Goal: Task Accomplishment & Management: Complete application form

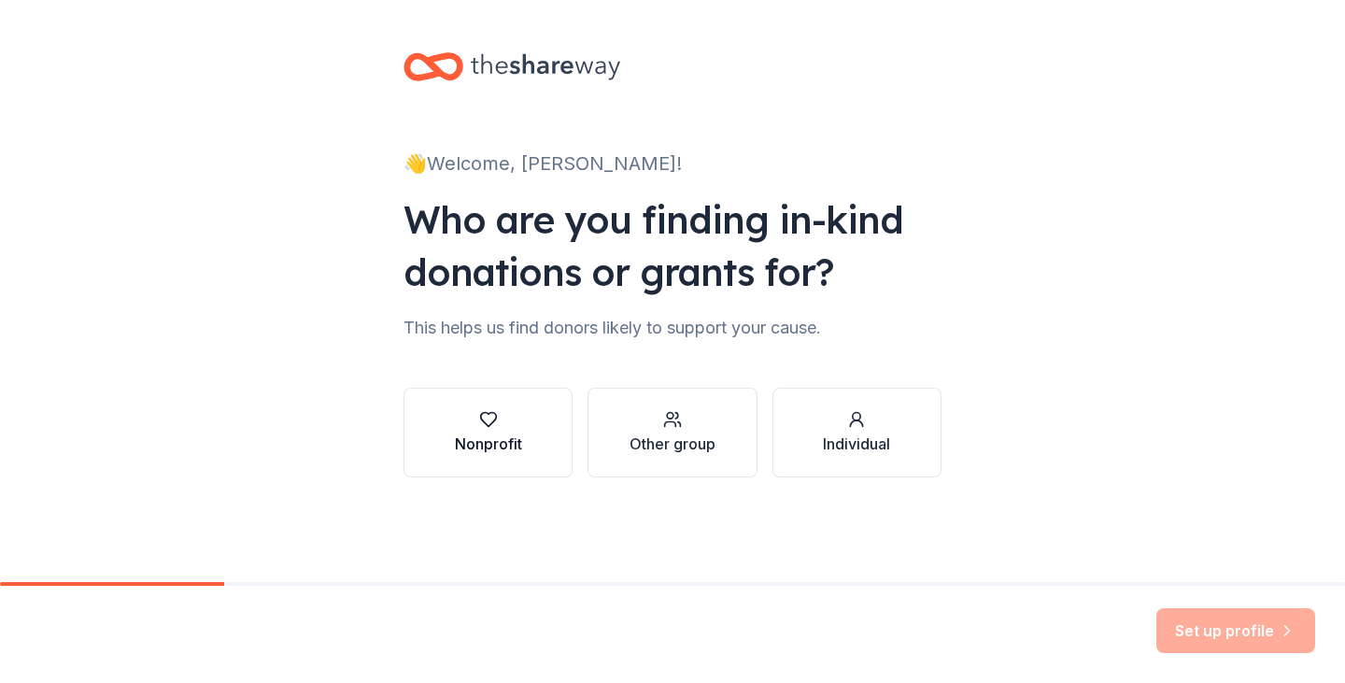
click at [468, 435] on div "Nonprofit" at bounding box center [488, 444] width 67 height 22
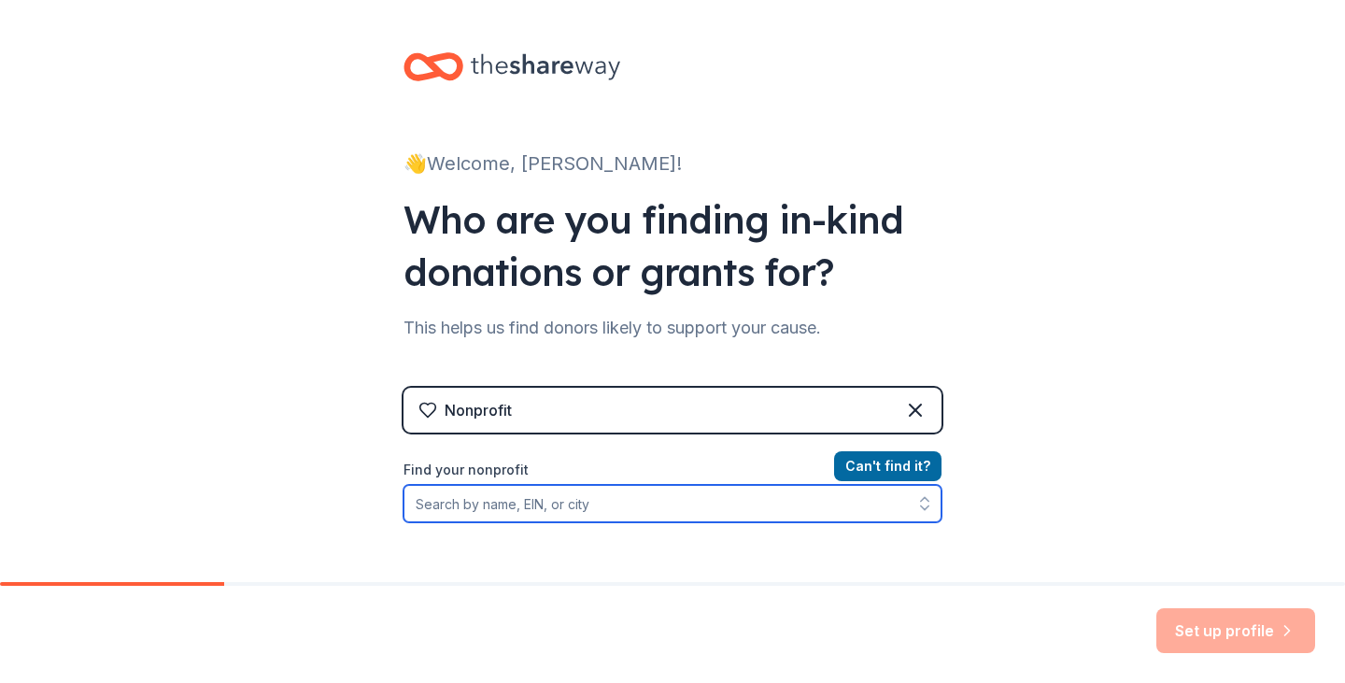
click at [780, 509] on input "Find your nonprofit" at bounding box center [673, 503] width 538 height 37
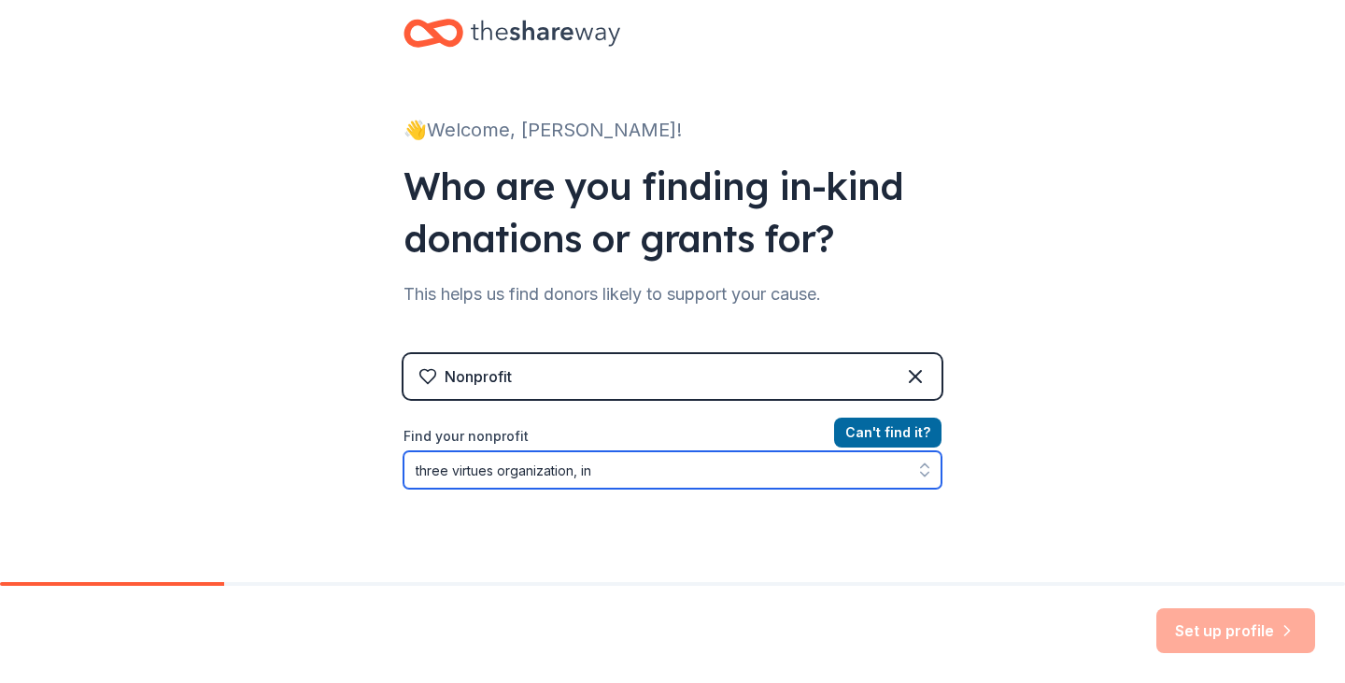
type input "three virtues organization, inc"
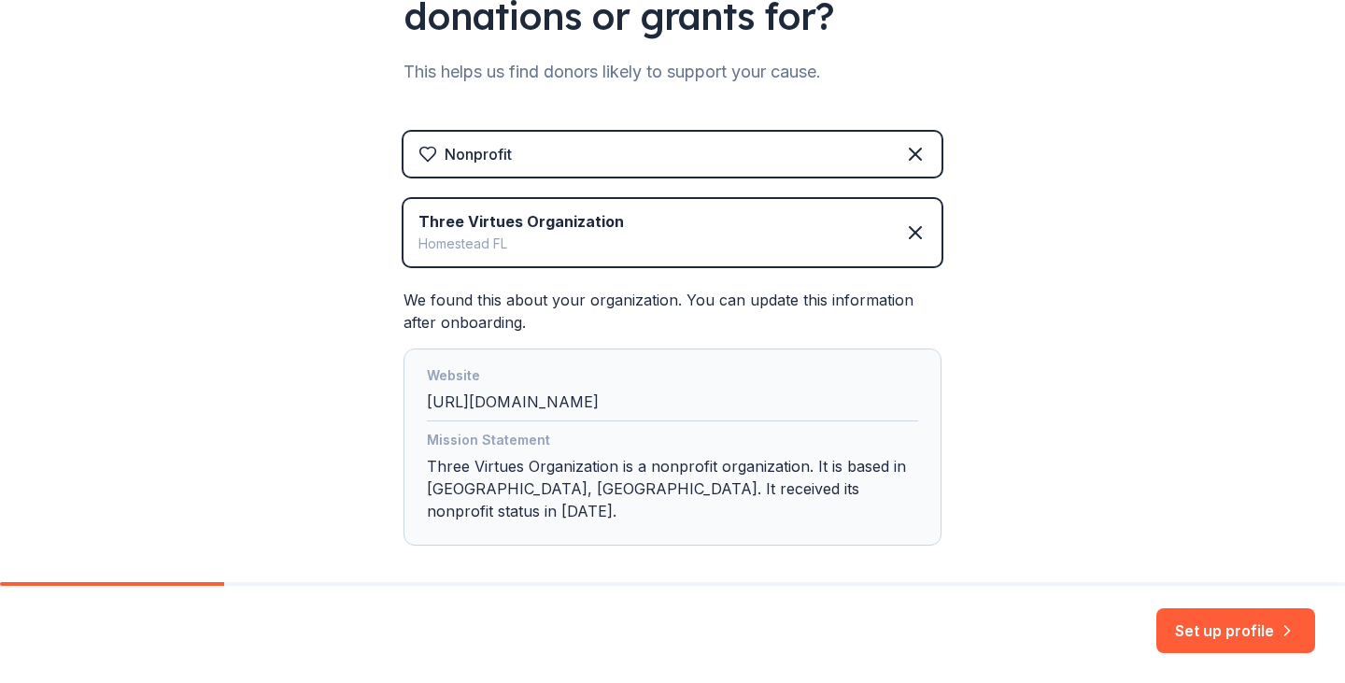
scroll to position [314, 0]
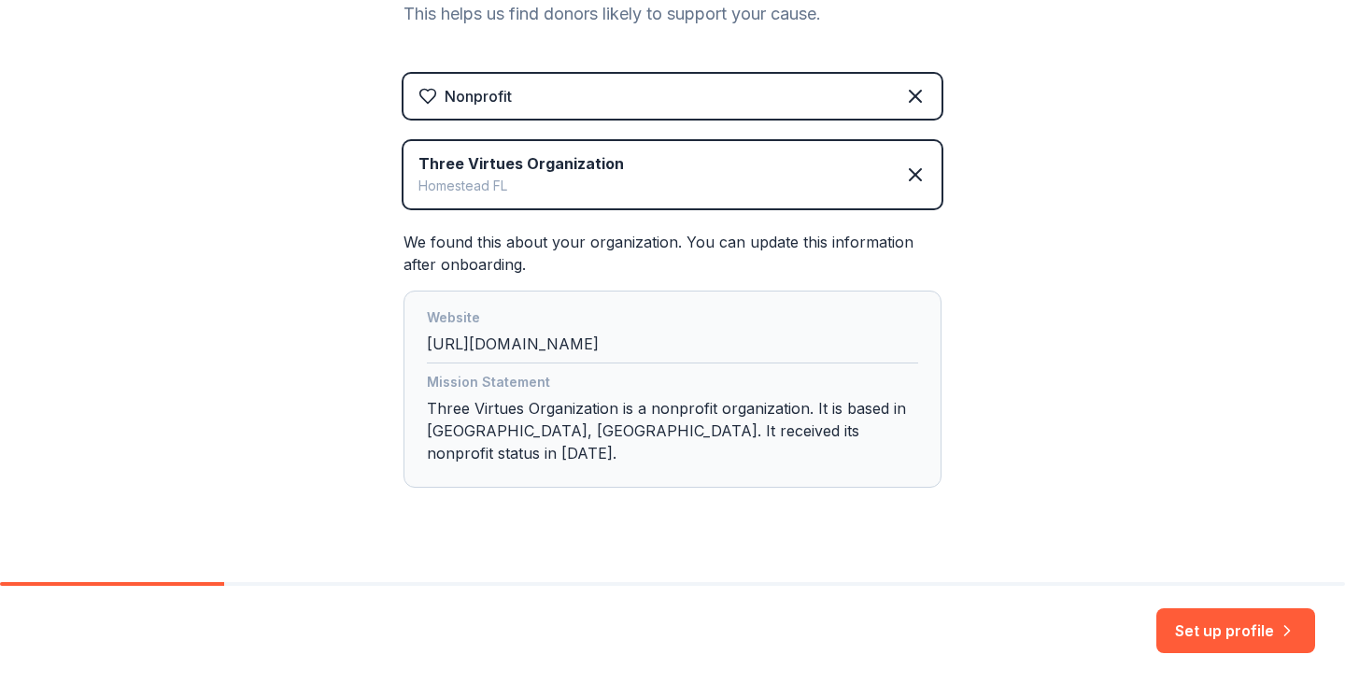
drag, startPoint x: 683, startPoint y: 349, endPoint x: 391, endPoint y: 350, distance: 292.4
click at [391, 350] on div "👋 Welcome, Yanira! Who are you finding in-kind donations or grants for? This he…" at bounding box center [673, 150] width 598 height 929
copy div "http://WWW.THREEVIRTUES.COM"
click at [701, 331] on div "Website" at bounding box center [672, 319] width 491 height 26
drag, startPoint x: 674, startPoint y: 337, endPoint x: 400, endPoint y: 349, distance: 274.0
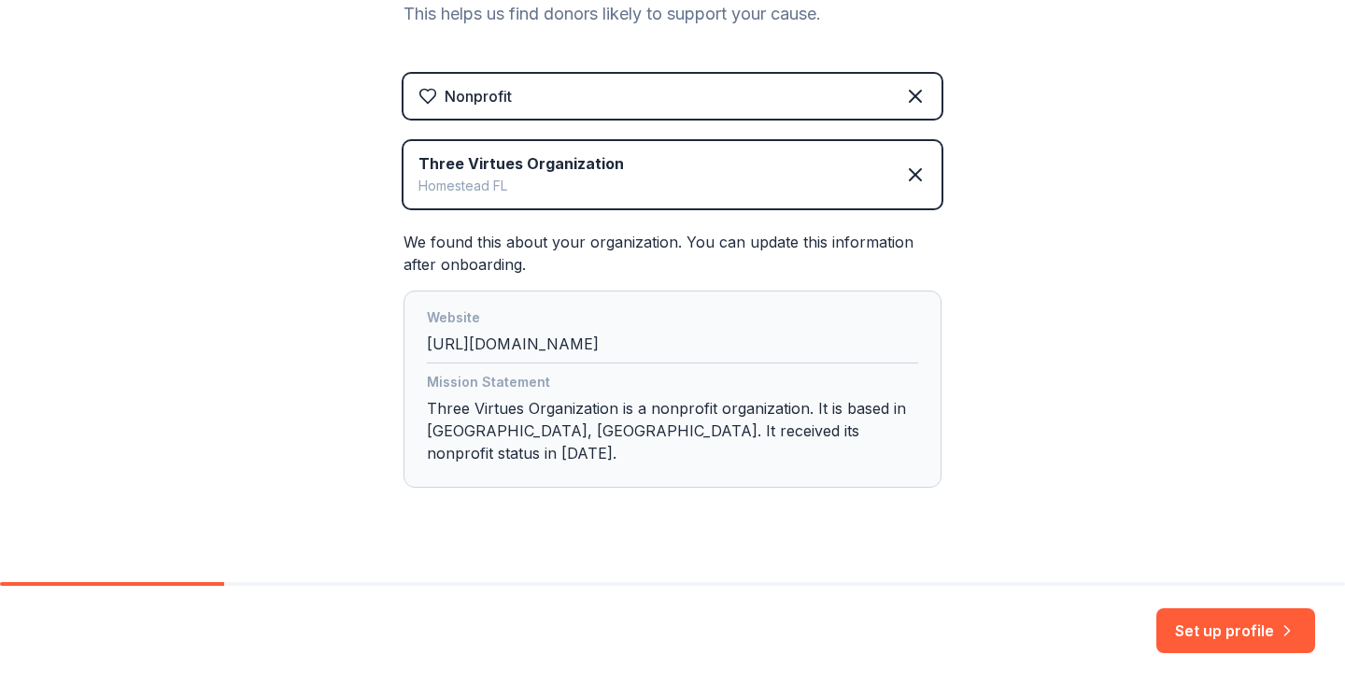
click at [404, 349] on div "Website http://WWW.THREEVIRTUES.COM Mission Statement Three Virtues Organizatio…" at bounding box center [673, 389] width 538 height 197
click at [638, 336] on div "Website http://WWW.THREEVIRTUES.COM" at bounding box center [672, 334] width 491 height 57
click at [1251, 629] on button "Set up profile" at bounding box center [1236, 630] width 159 height 45
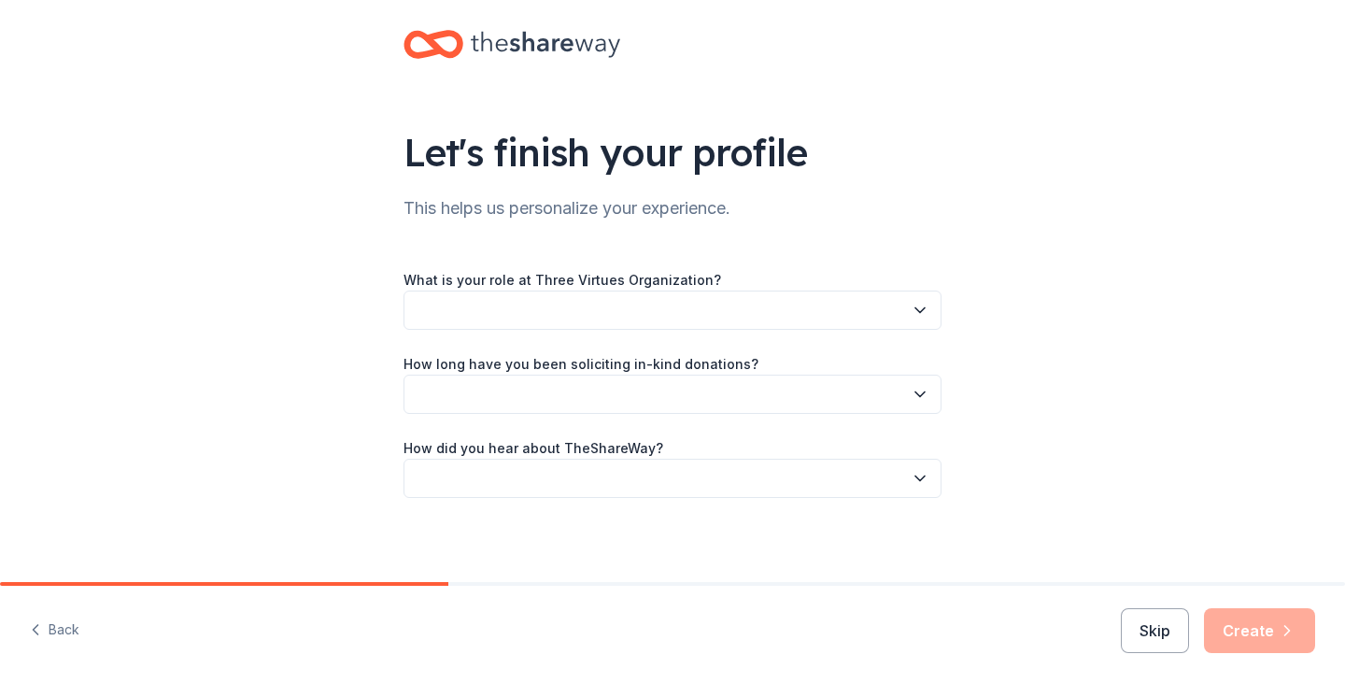
scroll to position [28, 0]
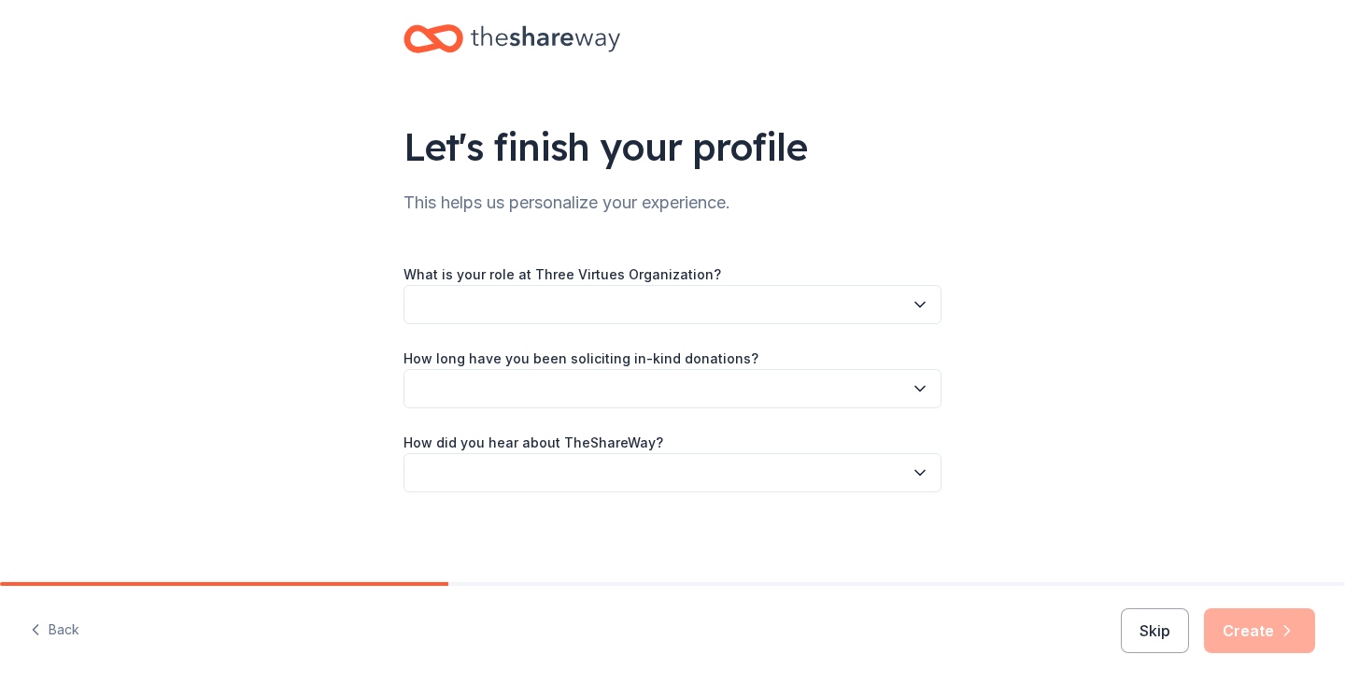
click at [826, 303] on button "button" at bounding box center [673, 304] width 538 height 39
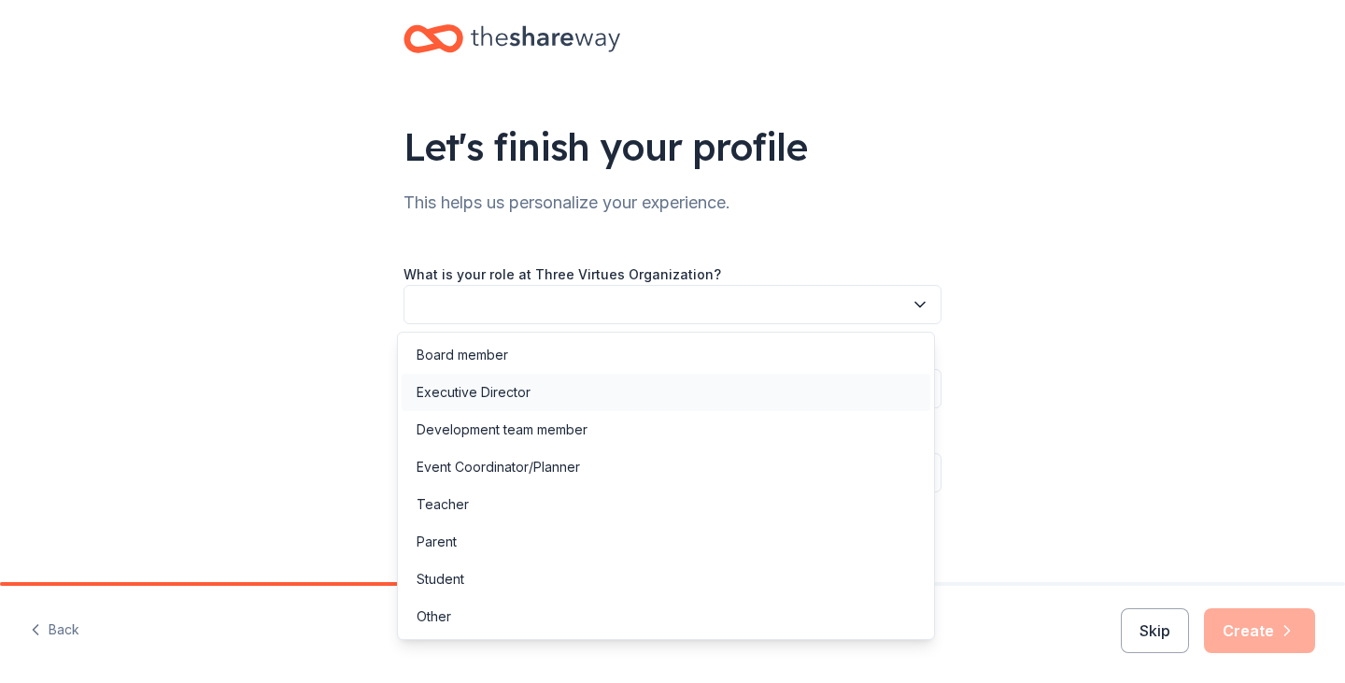
click at [607, 396] on div "Executive Director" at bounding box center [666, 392] width 529 height 37
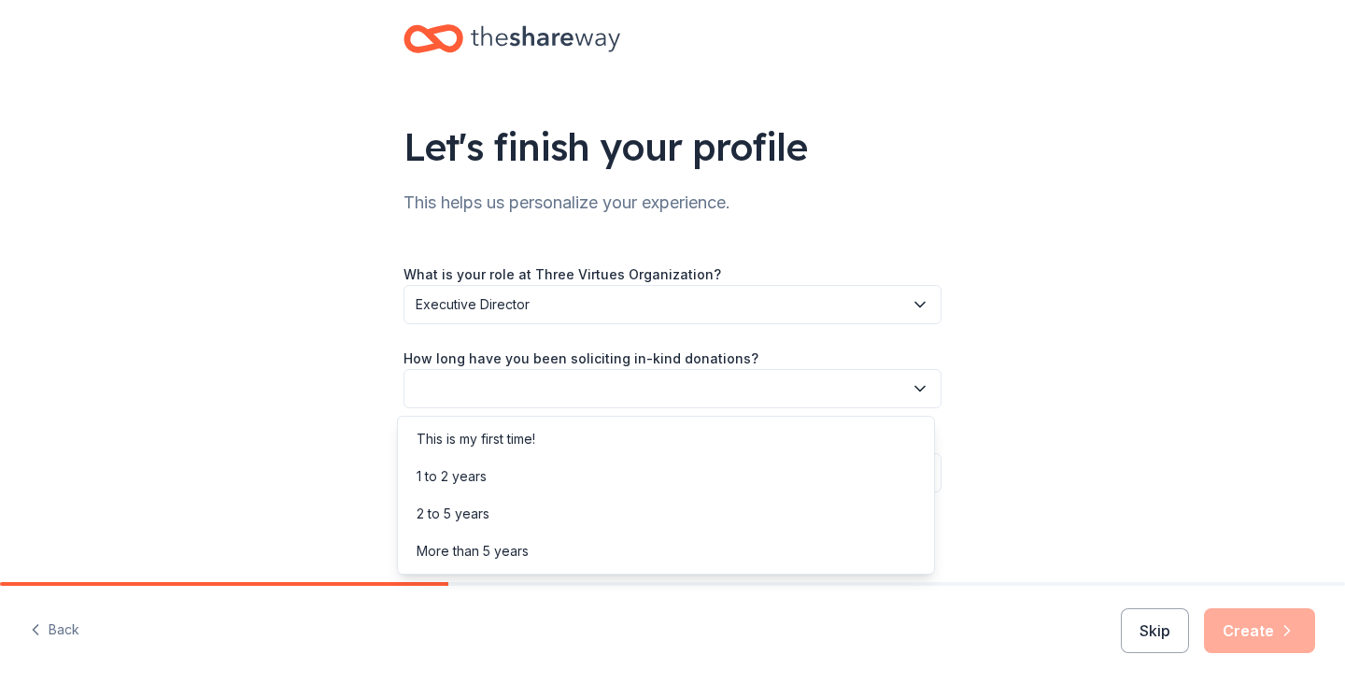
click at [653, 382] on button "button" at bounding box center [673, 388] width 538 height 39
drag, startPoint x: 556, startPoint y: 431, endPoint x: 591, endPoint y: 406, distance: 43.0
click at [556, 430] on div "This is my first time!" at bounding box center [666, 438] width 529 height 37
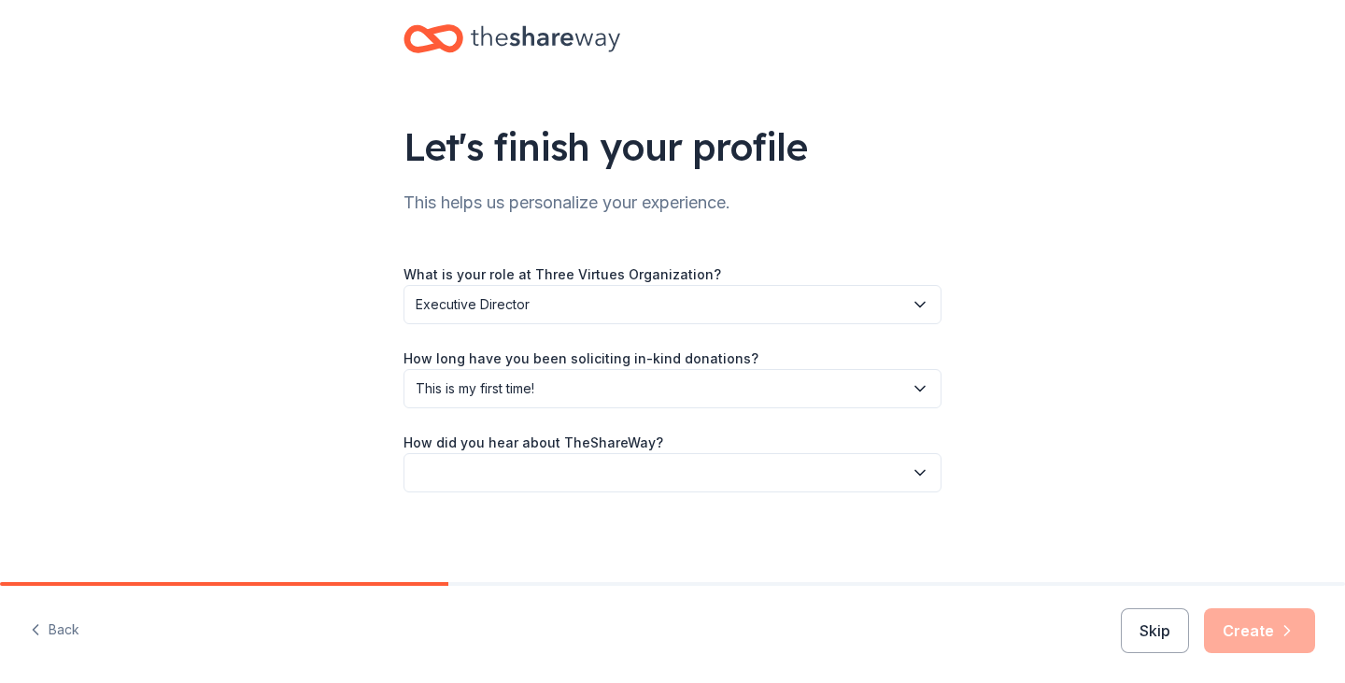
click at [627, 463] on button "button" at bounding box center [673, 472] width 538 height 39
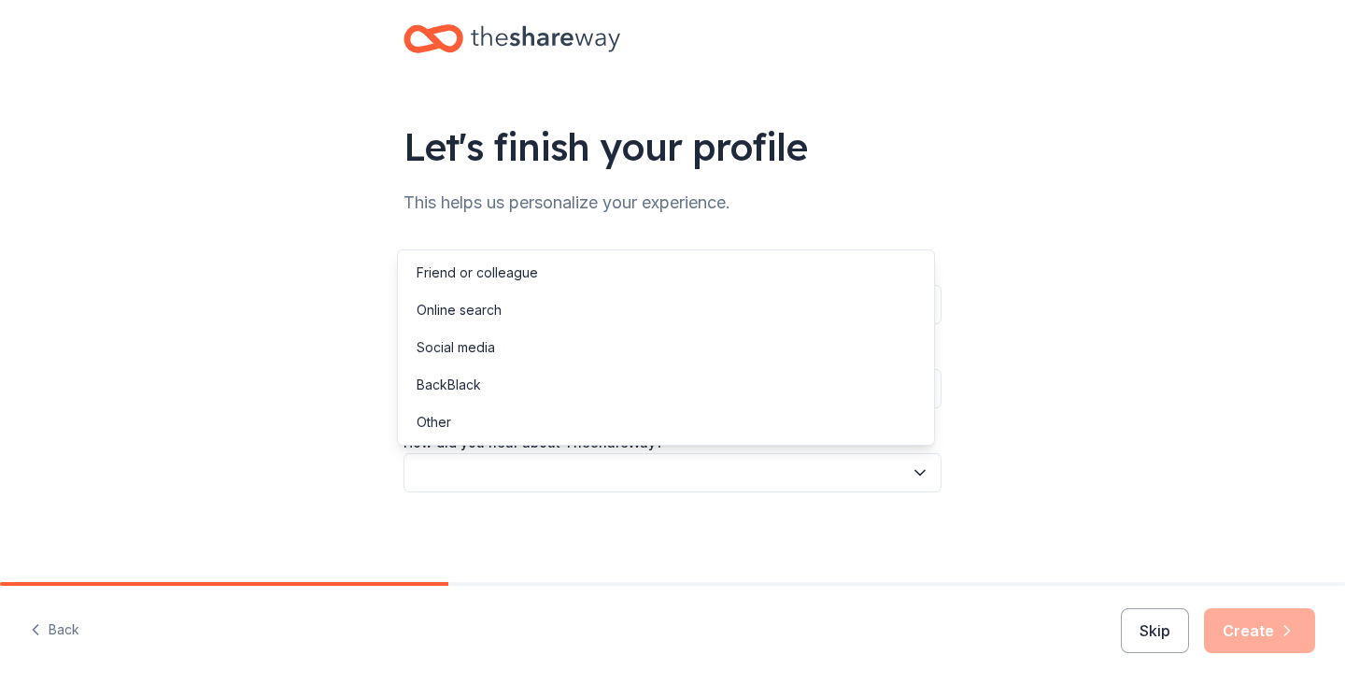
click at [892, 605] on div "Let's finish your profile This helps us personalize your experience. What is yo…" at bounding box center [672, 341] width 1345 height 683
click at [744, 463] on button "button" at bounding box center [673, 472] width 538 height 39
drag, startPoint x: 488, startPoint y: 428, endPoint x: 500, endPoint y: 426, distance: 12.3
click at [490, 428] on div "Other" at bounding box center [666, 422] width 529 height 37
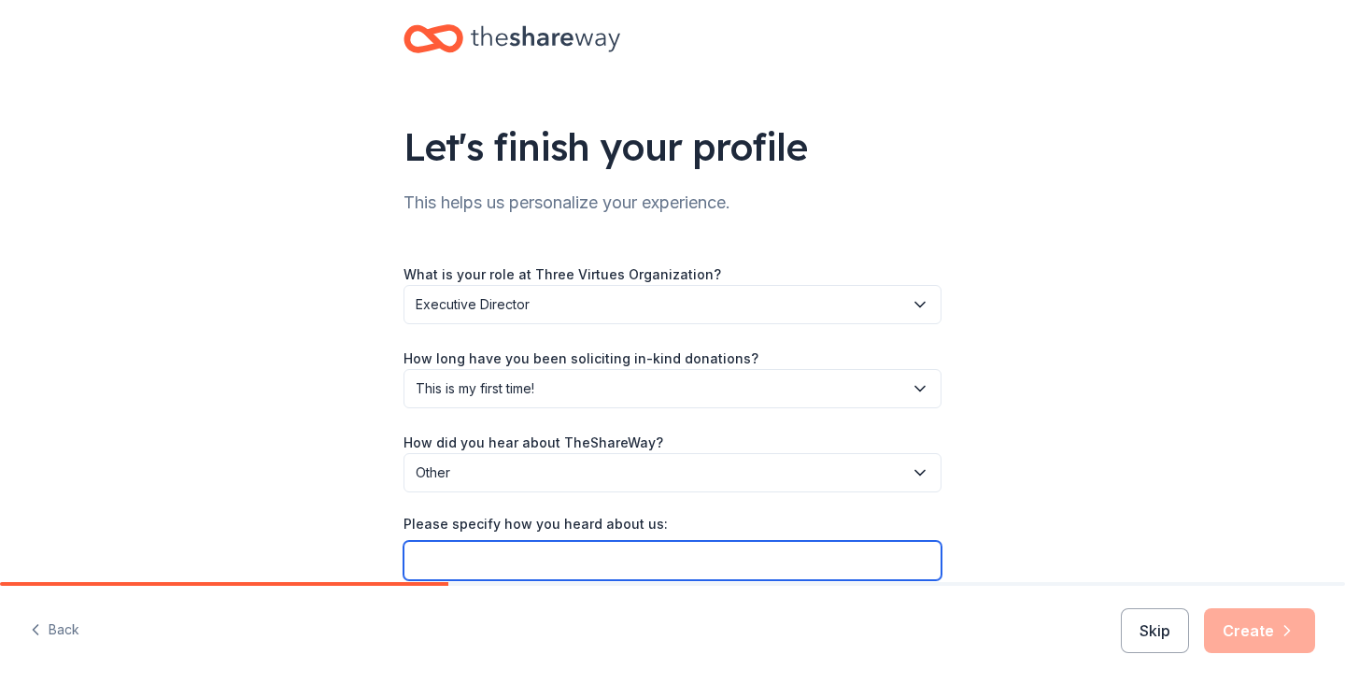
drag, startPoint x: 553, startPoint y: 547, endPoint x: 635, endPoint y: 544, distance: 82.3
click at [558, 547] on input "Please specify how you heard about us:" at bounding box center [673, 560] width 538 height 39
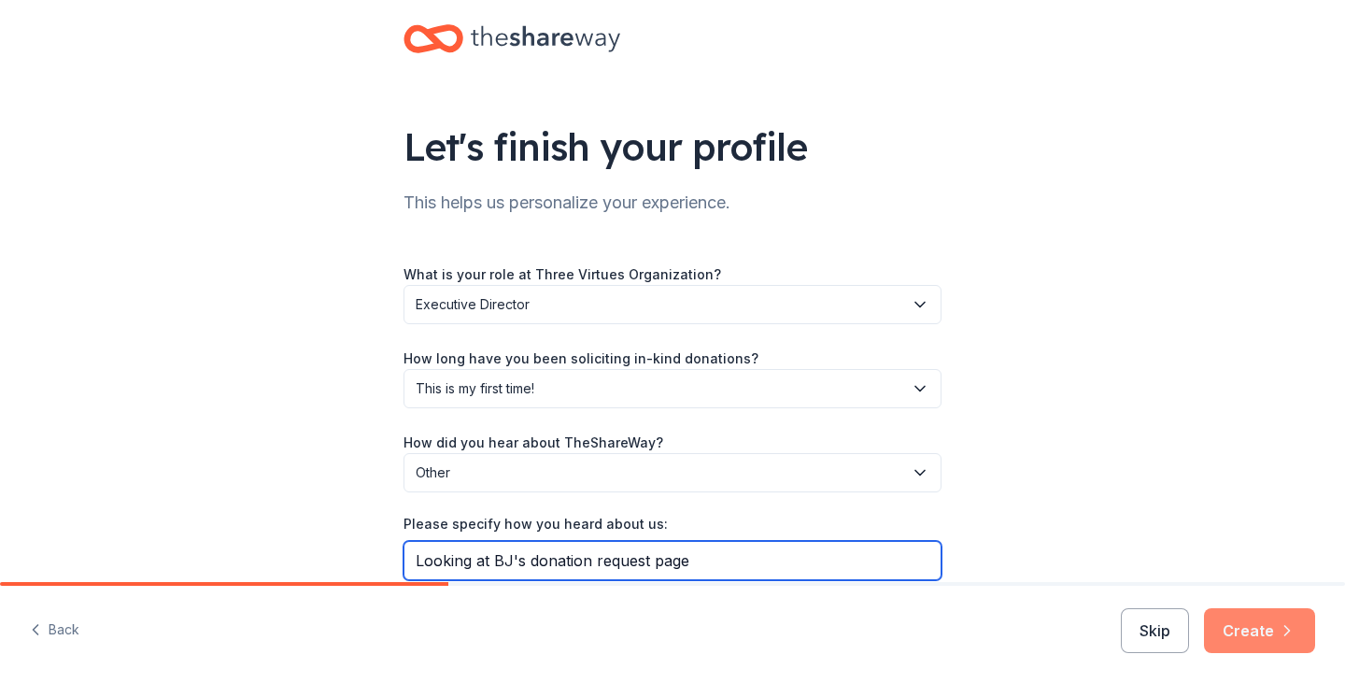
type input "Looking at BJ's donation request page"
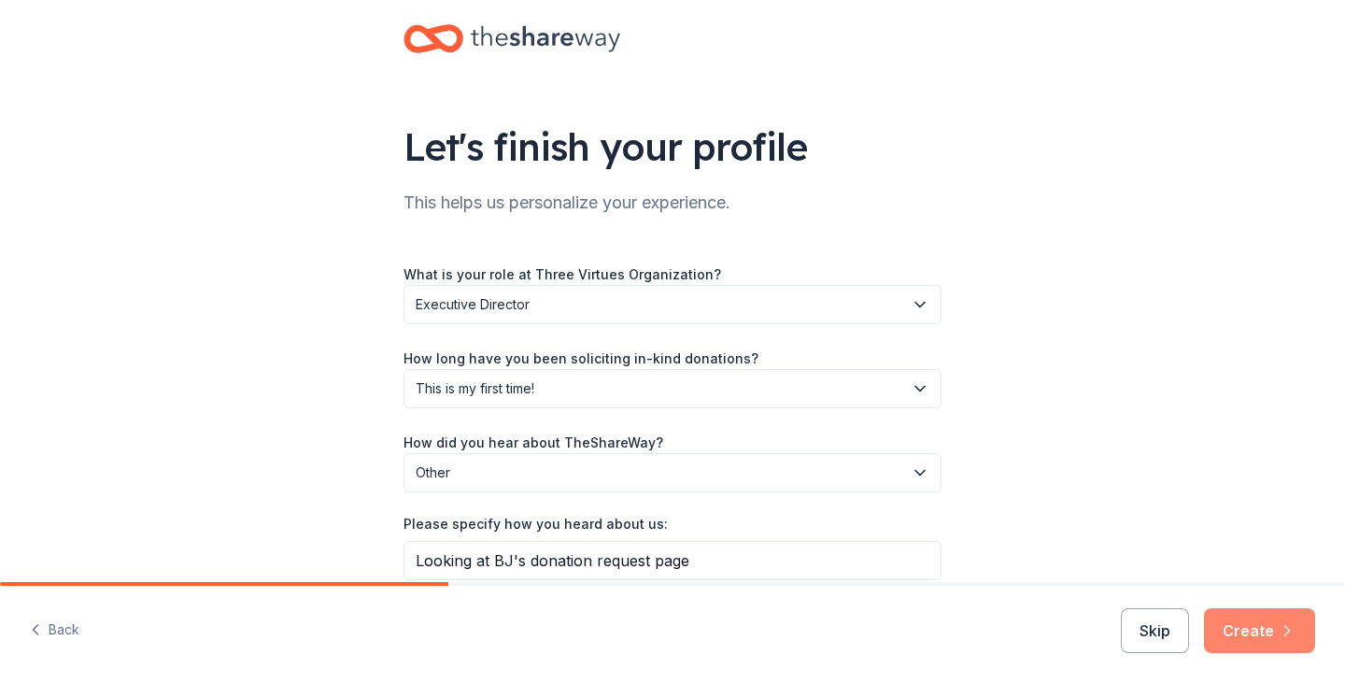
click at [1258, 640] on button "Create" at bounding box center [1259, 630] width 111 height 45
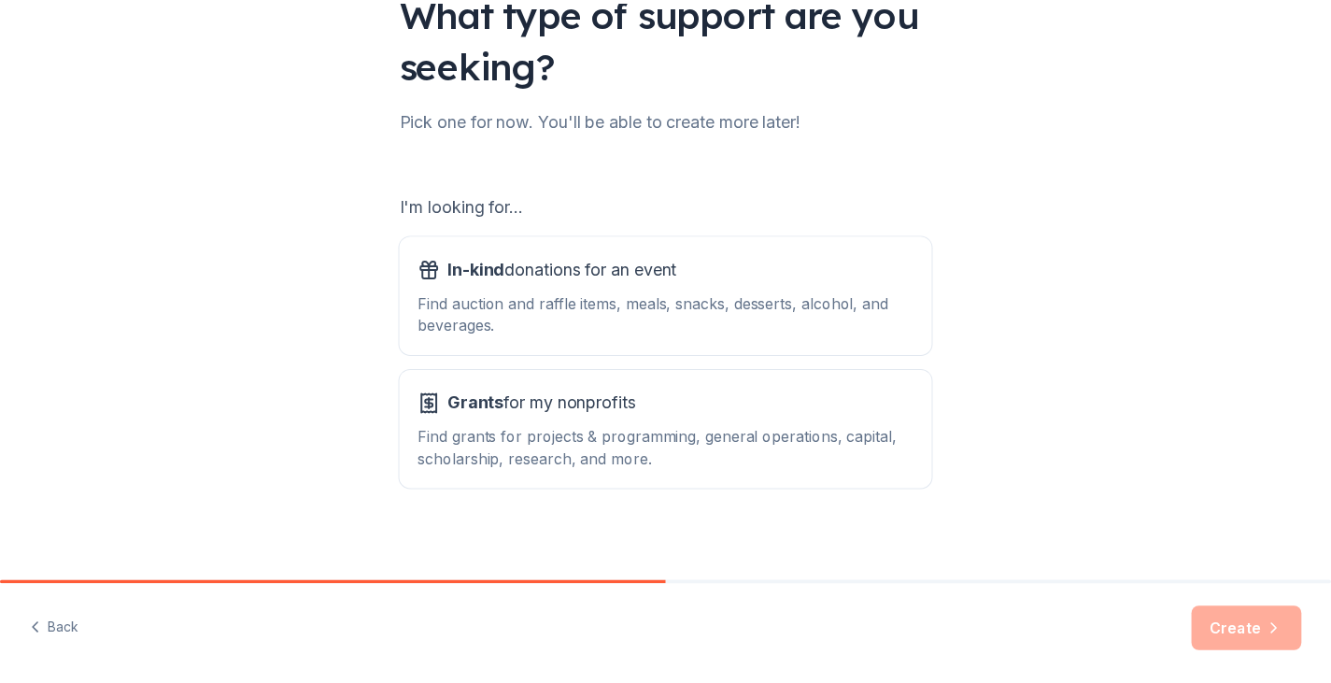
scroll to position [172, 0]
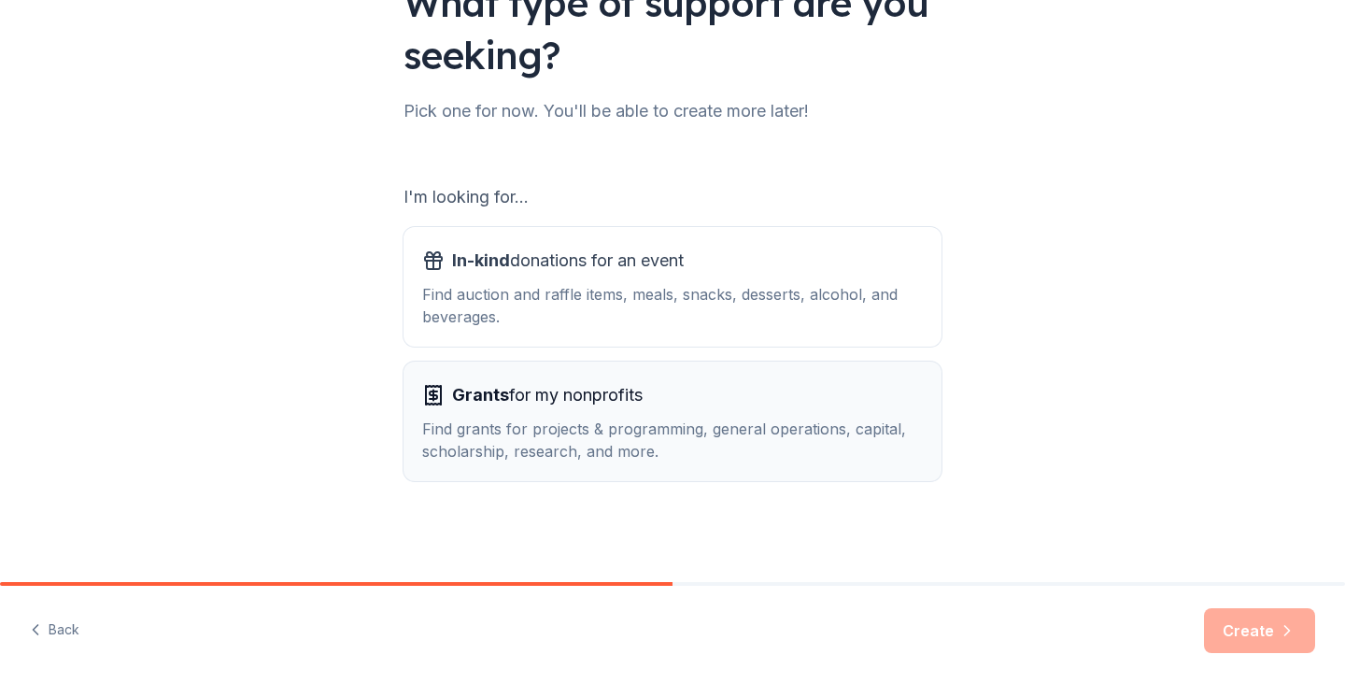
click at [578, 378] on button "Grants for my nonprofits Find grants for projects & programming, general operat…" at bounding box center [673, 422] width 538 height 120
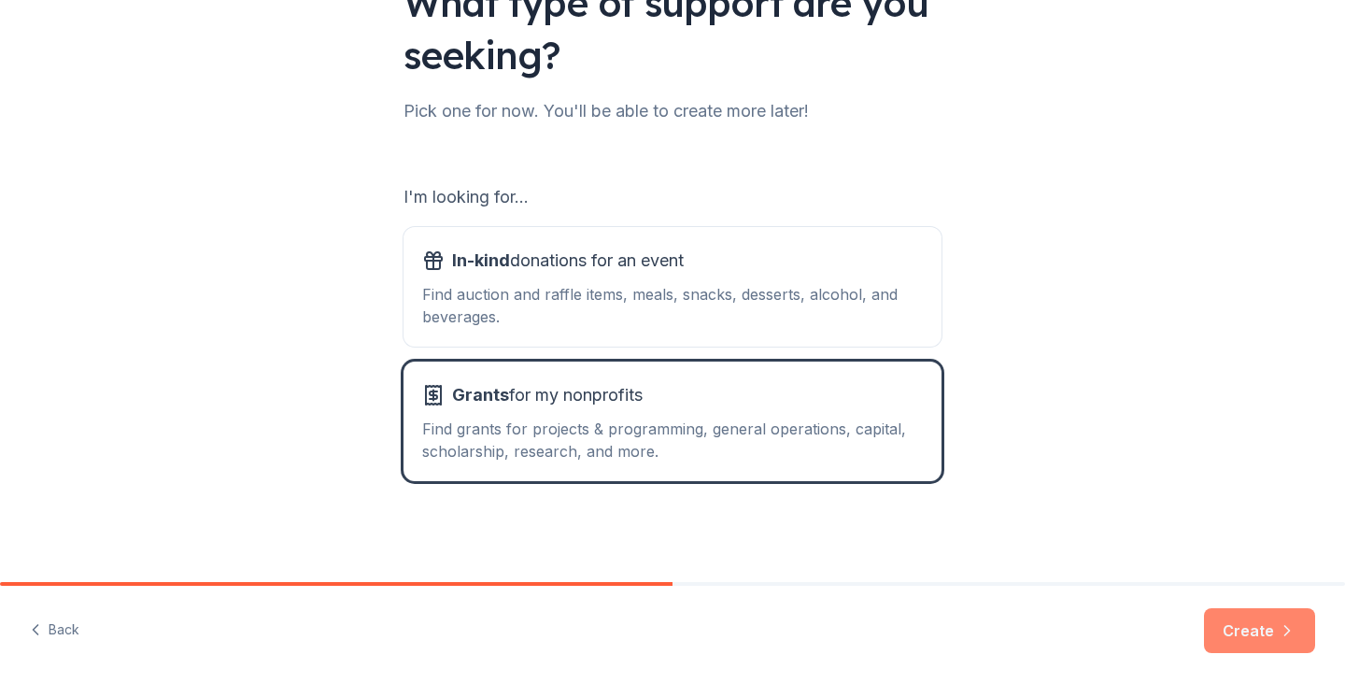
click at [1267, 627] on button "Create" at bounding box center [1259, 630] width 111 height 45
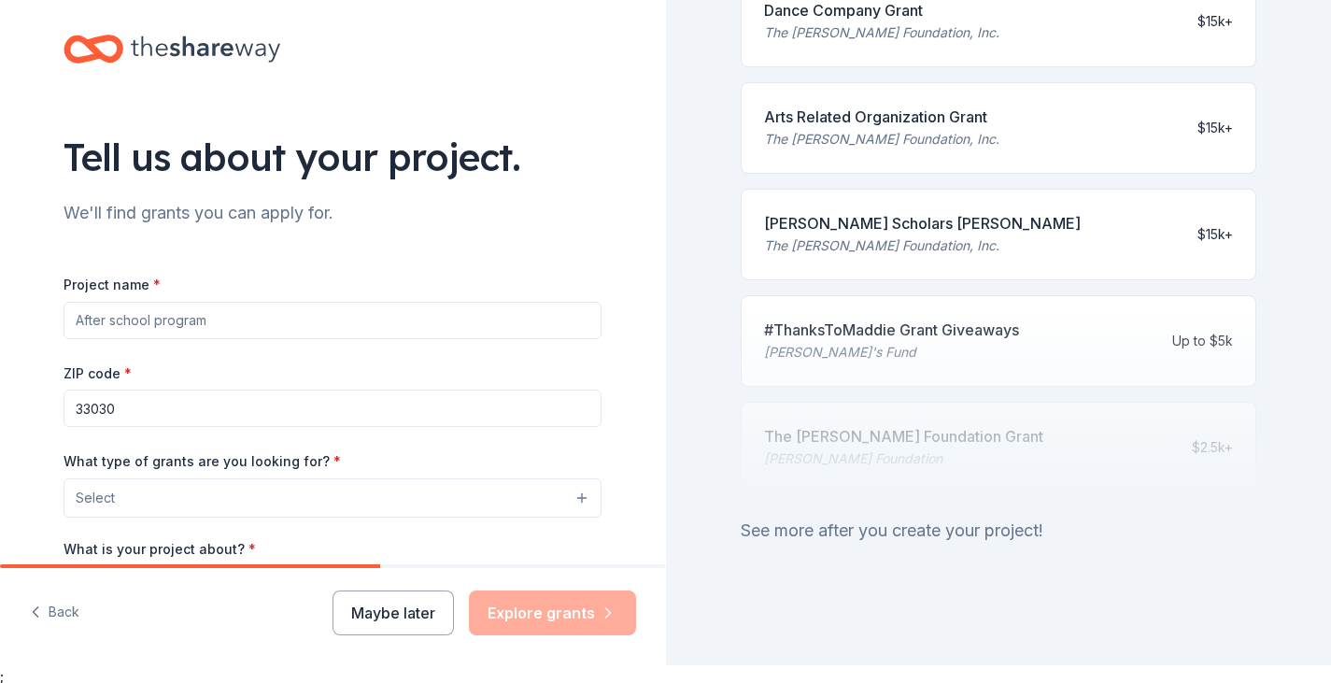
scroll to position [22, 0]
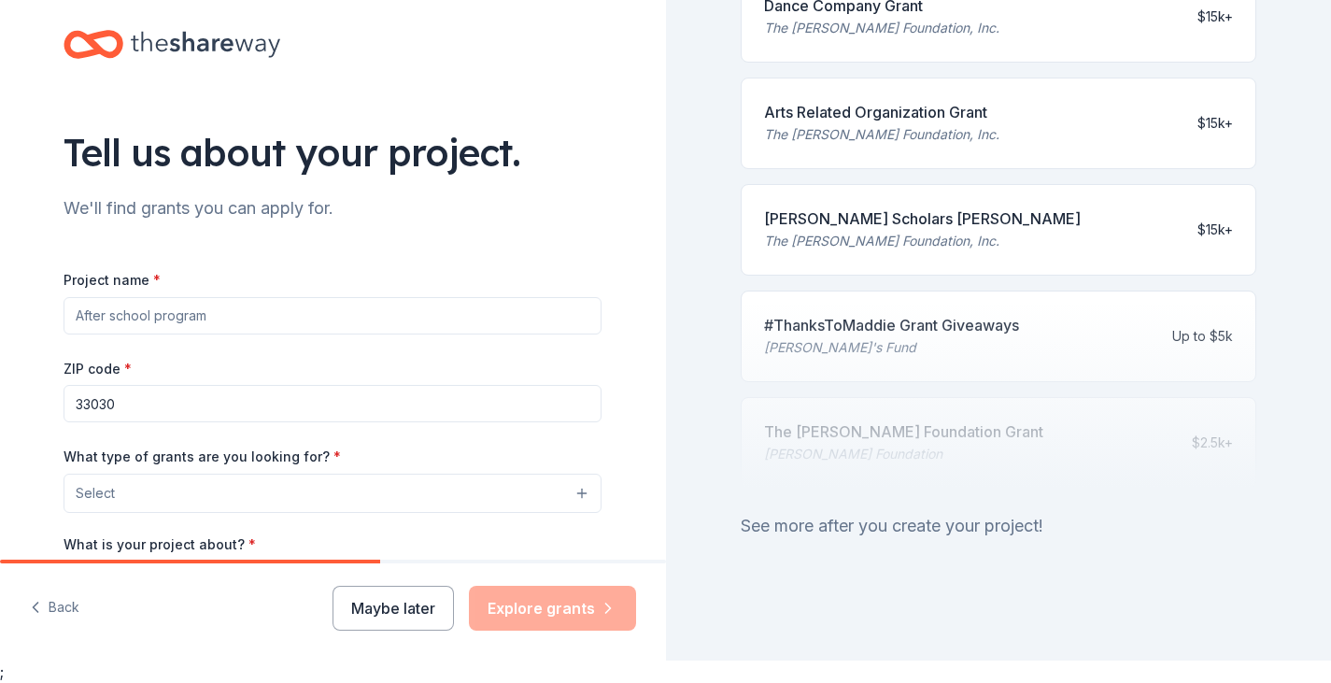
click at [846, 511] on div "See more after you create your project!" at bounding box center [999, 526] width 517 height 30
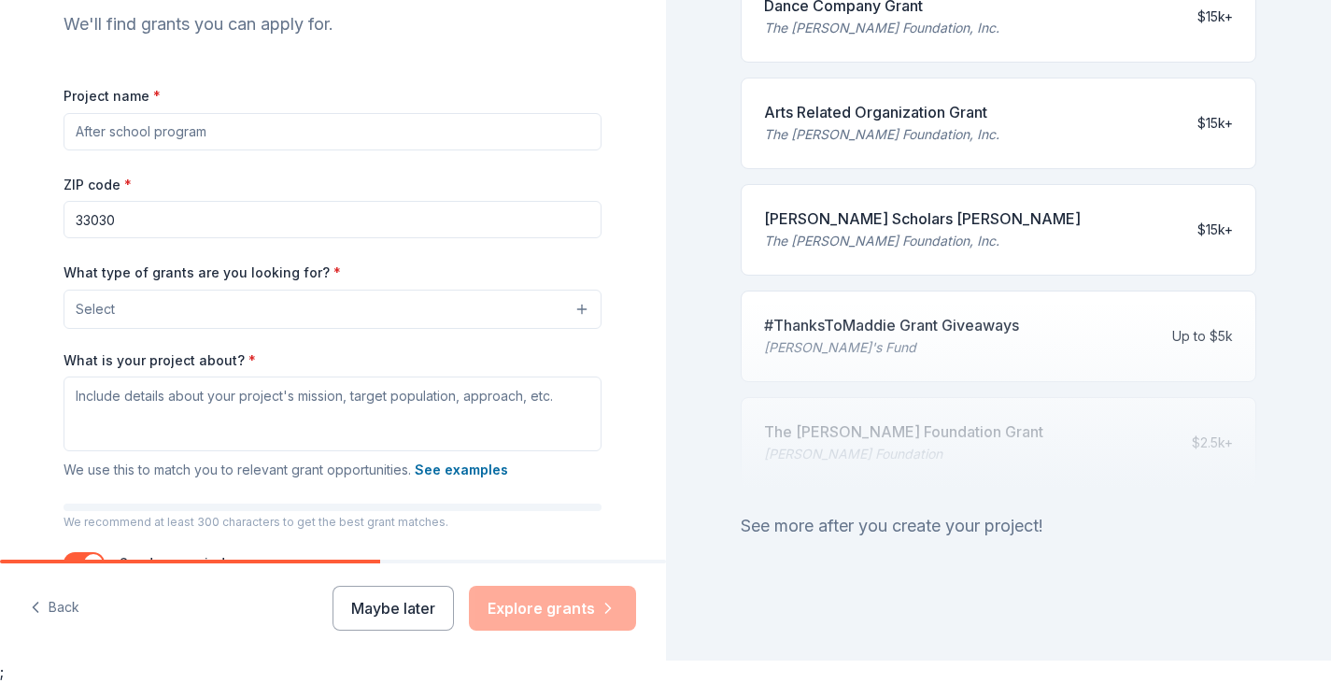
scroll to position [124, 0]
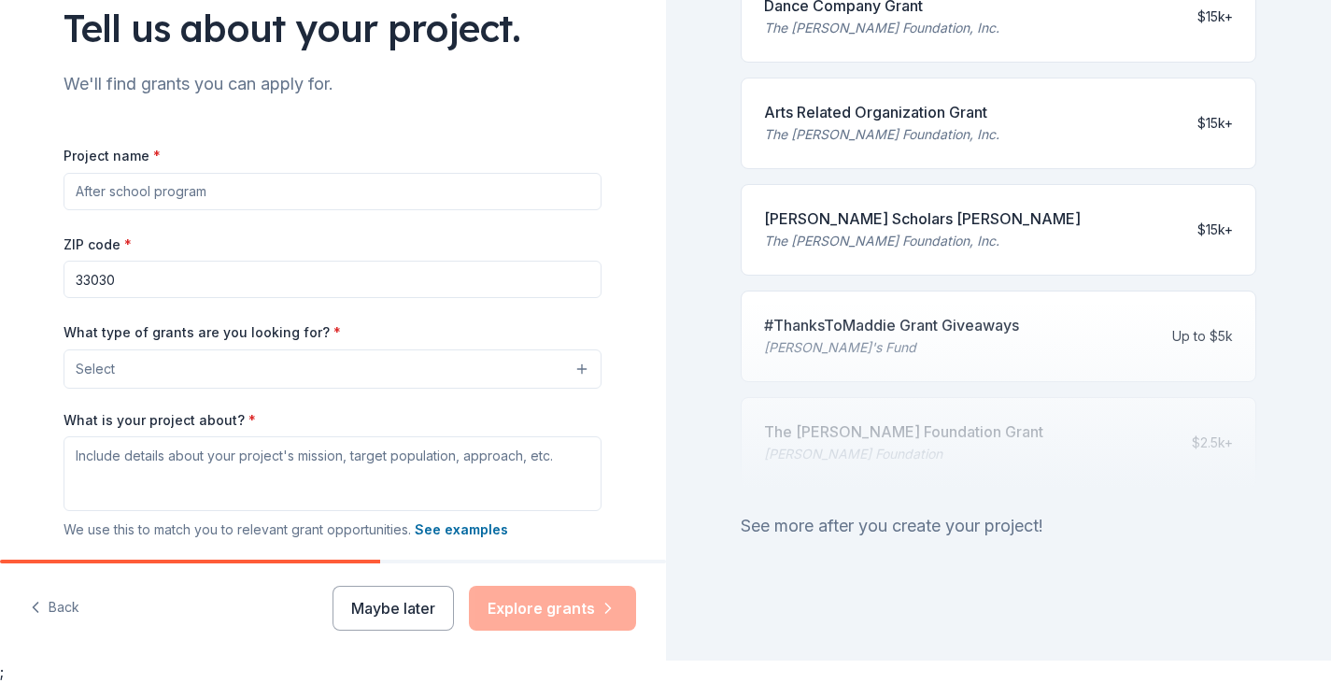
click at [317, 180] on input "Project name *" at bounding box center [333, 191] width 538 height 37
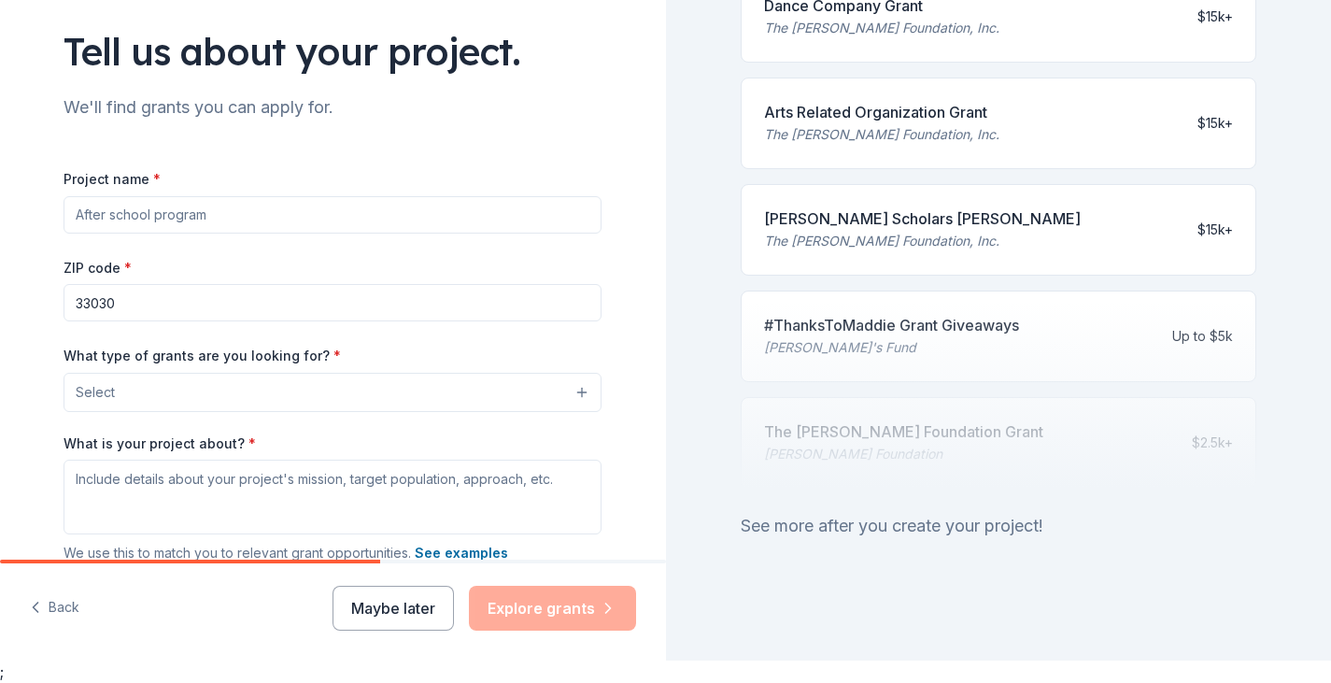
scroll to position [93, 0]
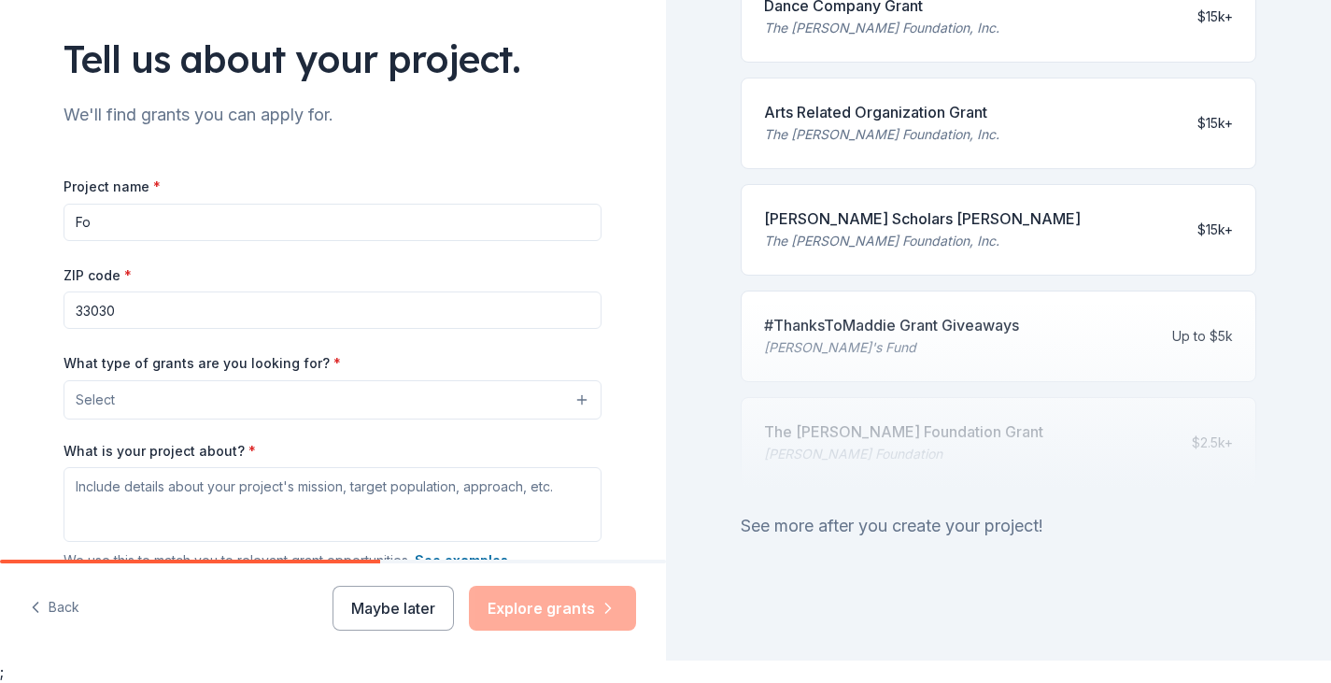
type input "F"
type input "Three Virtues Food Pantry"
click at [175, 310] on input "33030" at bounding box center [333, 310] width 538 height 37
click at [154, 318] on input "33030" at bounding box center [333, 310] width 538 height 37
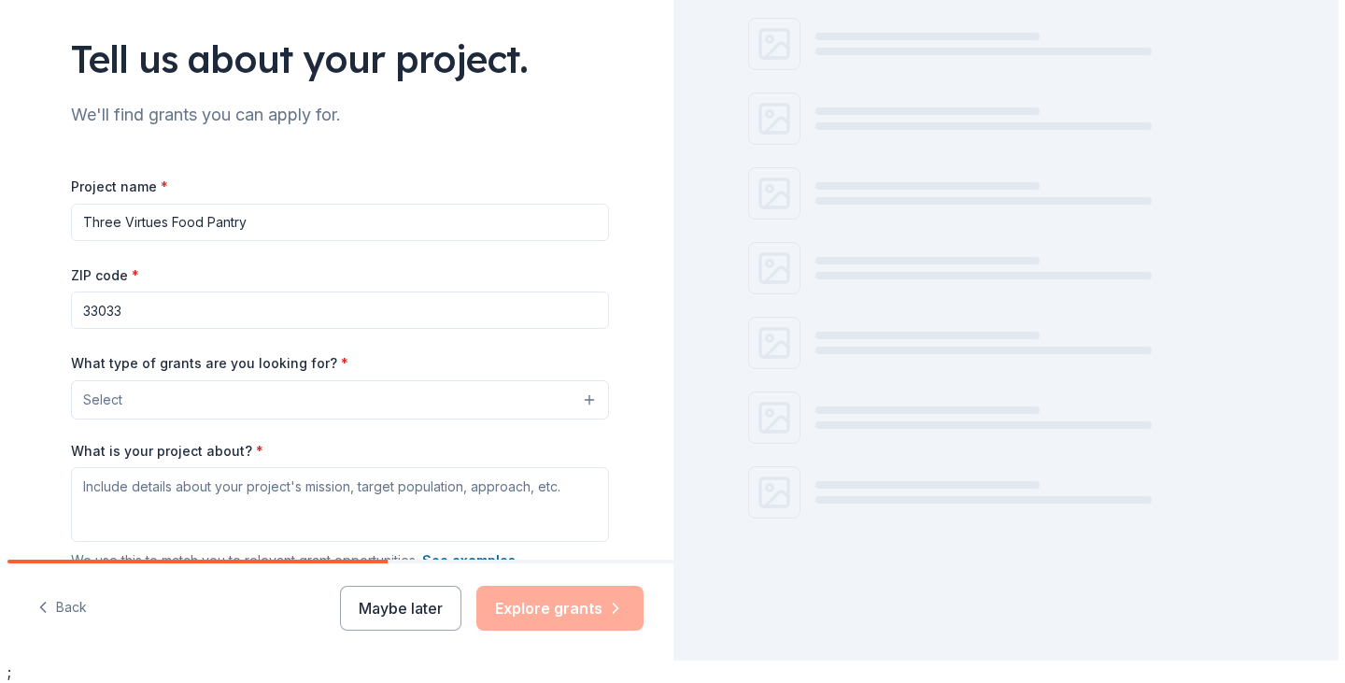
scroll to position [146, 0]
type input "33033"
click at [470, 400] on button "Select" at bounding box center [333, 399] width 538 height 39
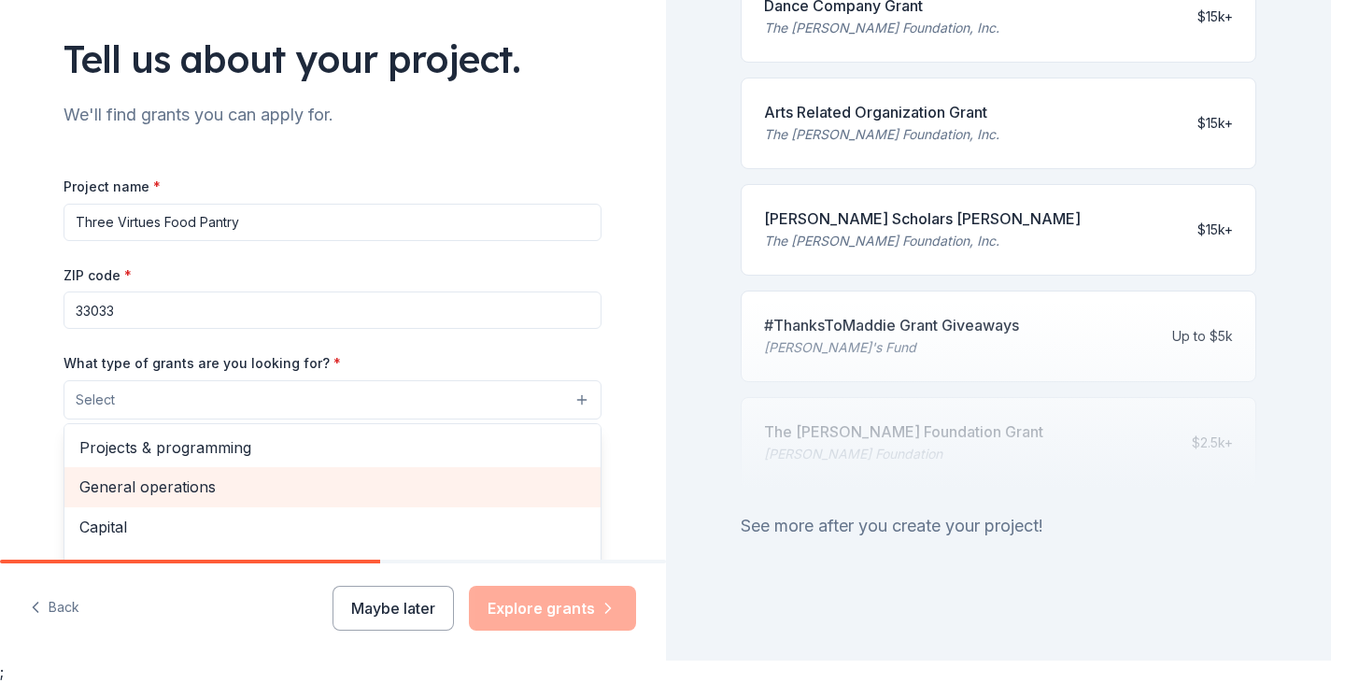
click at [219, 486] on span "General operations" at bounding box center [332, 487] width 506 height 24
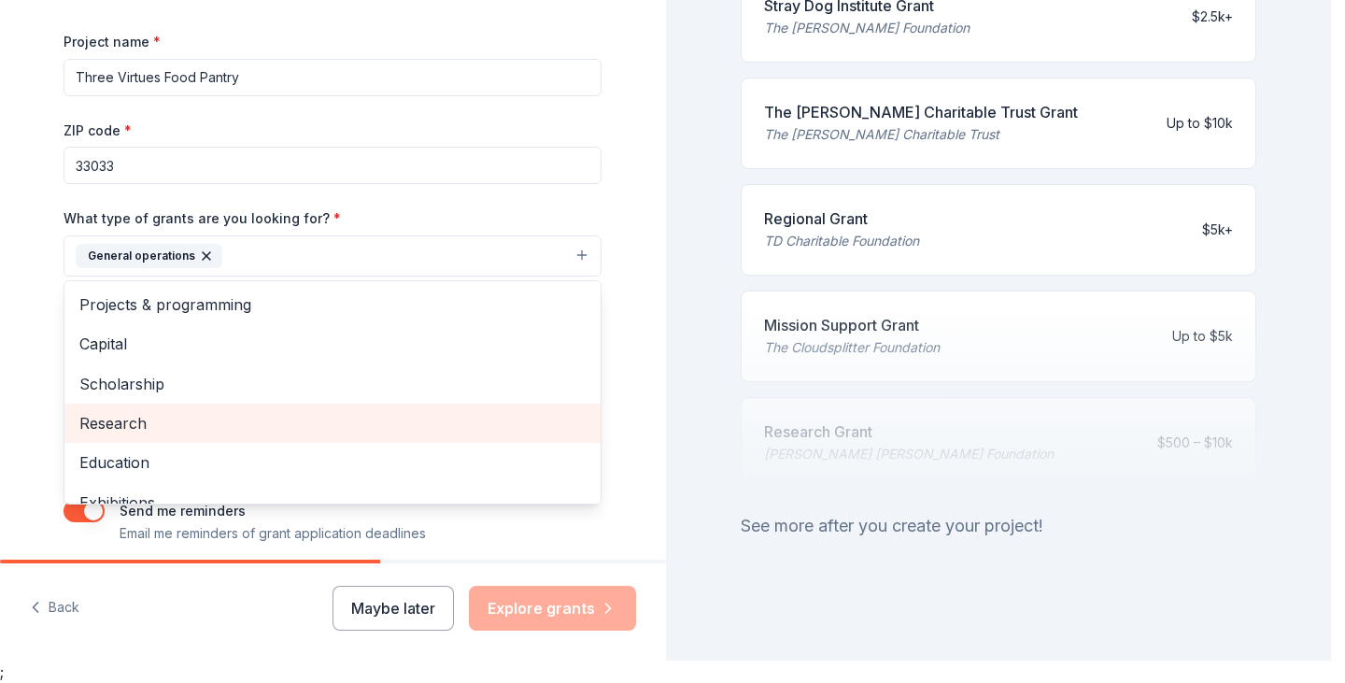
scroll to position [209, 0]
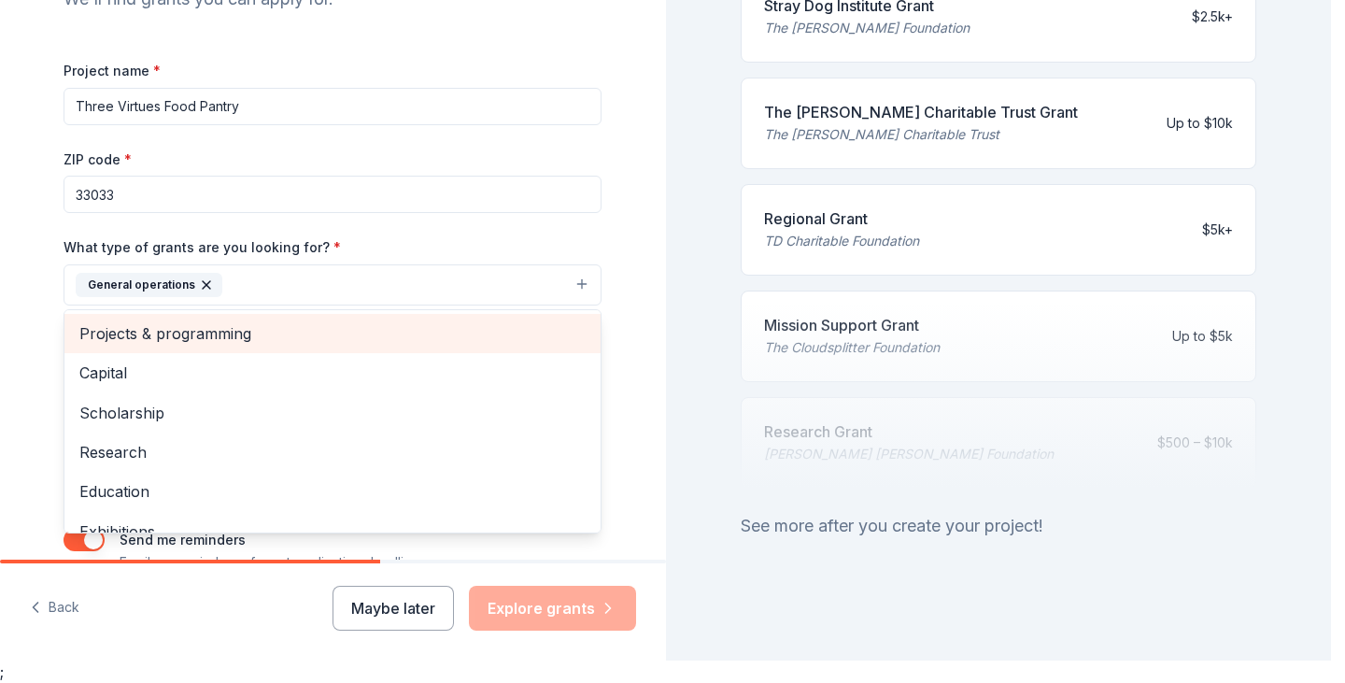
click at [221, 329] on span "Projects & programming" at bounding box center [332, 333] width 506 height 24
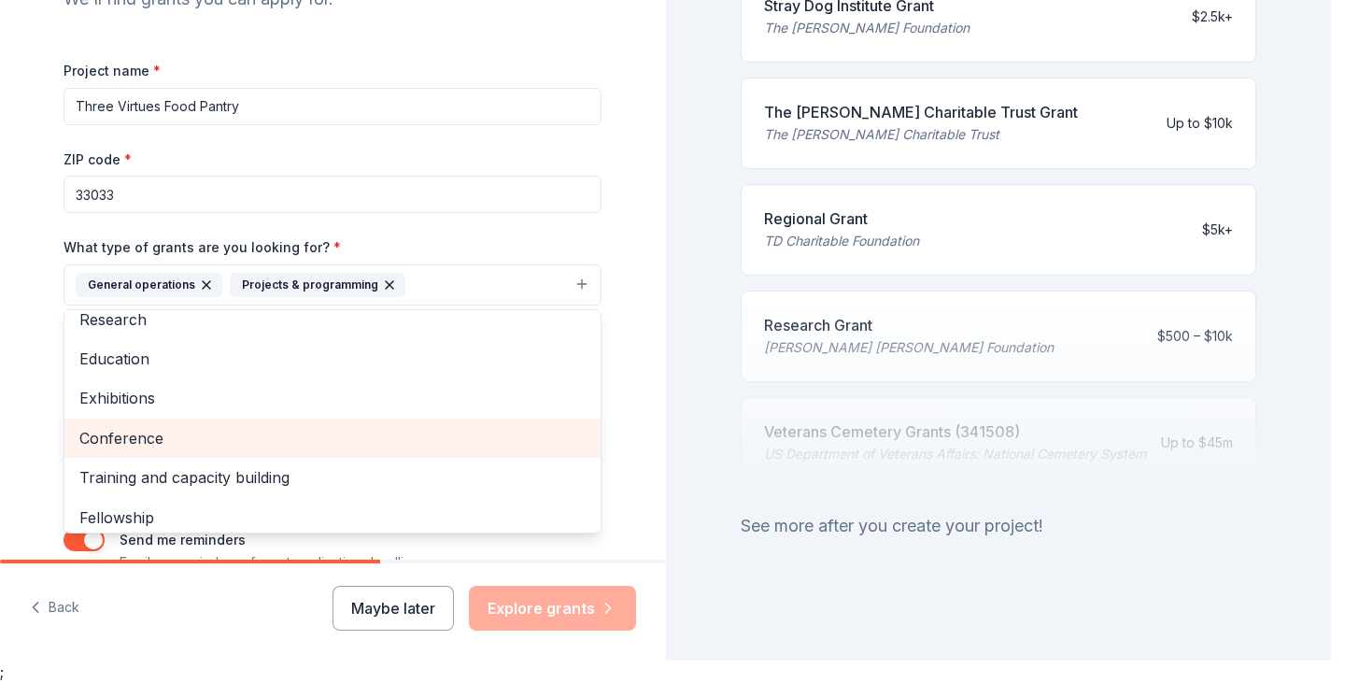
scroll to position [141, 0]
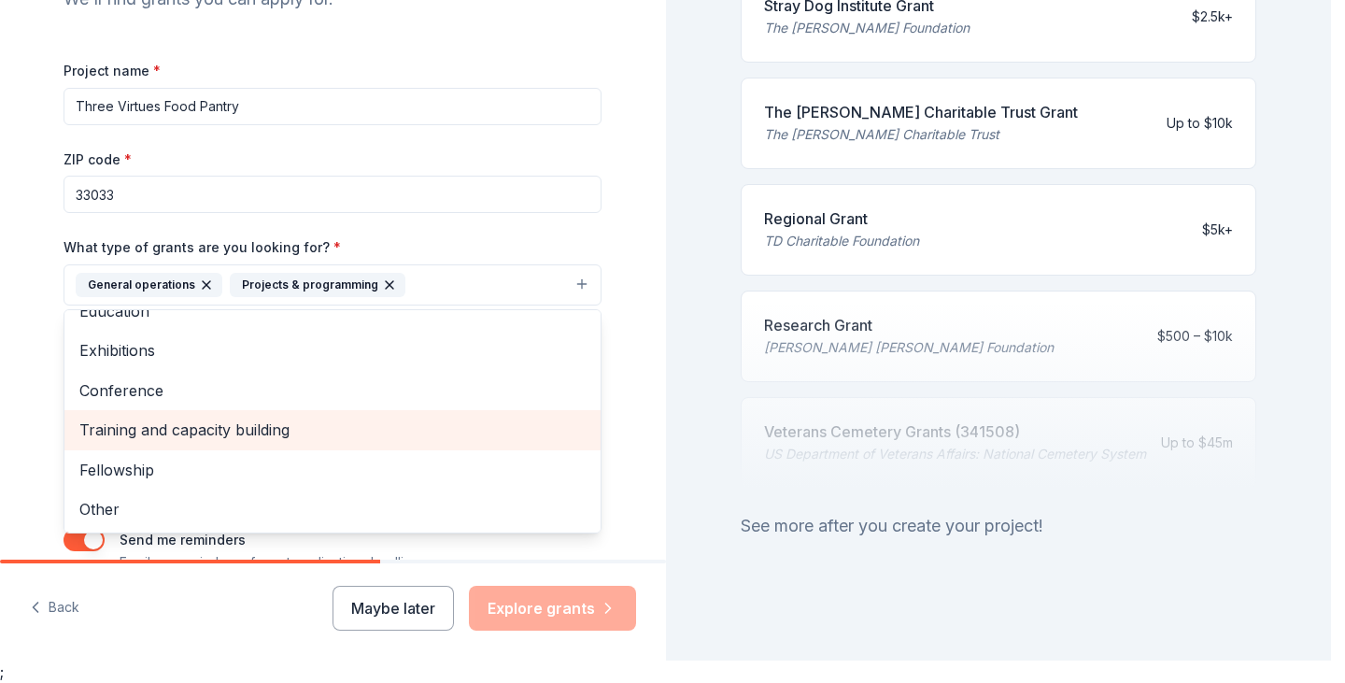
click at [200, 439] on span "Training and capacity building" at bounding box center [332, 430] width 506 height 24
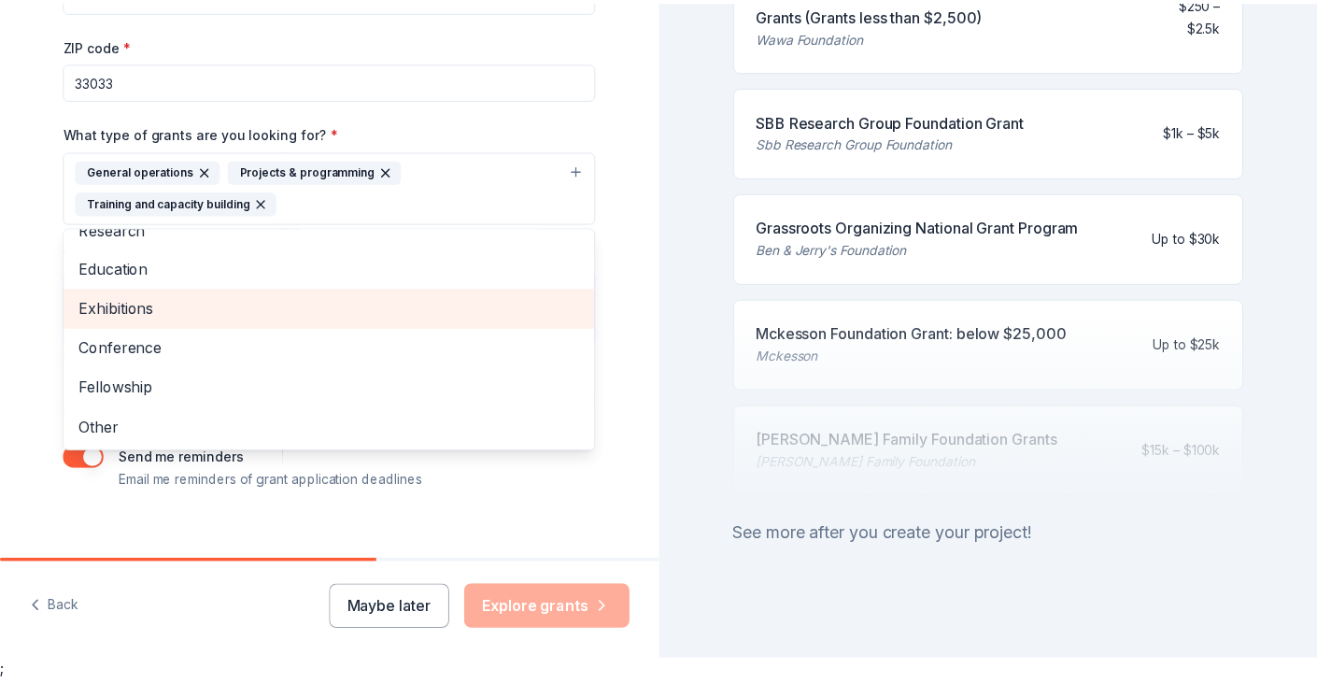
scroll to position [345, 0]
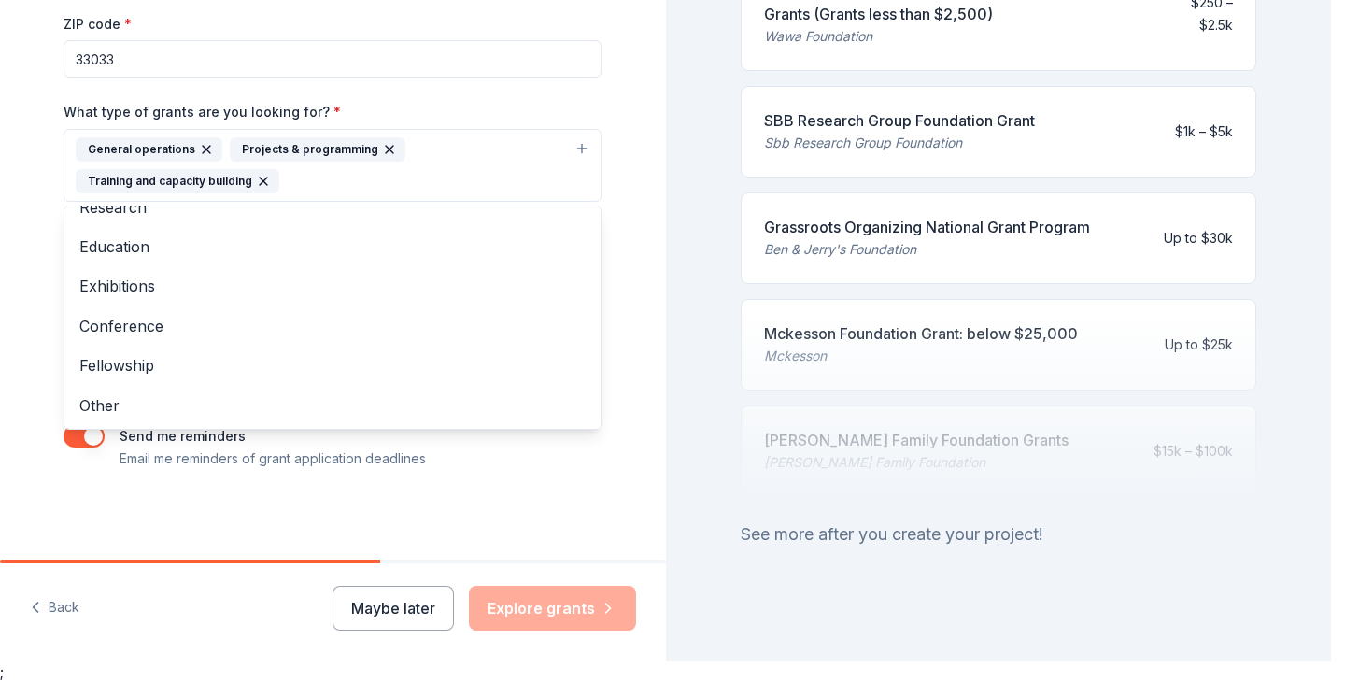
click at [618, 375] on div "Tell us about your project. We'll find grants you can apply for. Project name *…" at bounding box center [333, 96] width 598 height 927
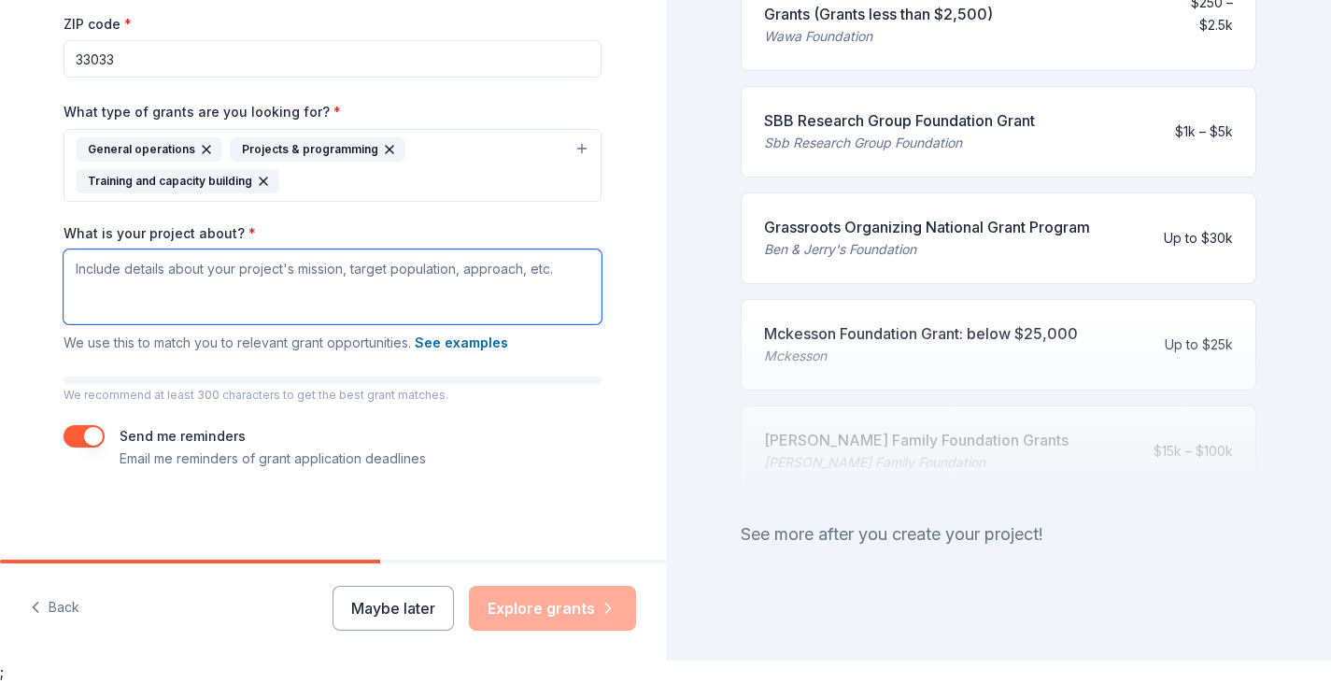
click at [192, 277] on textarea "What is your project about? *" at bounding box center [333, 286] width 538 height 75
drag, startPoint x: 209, startPoint y: 276, endPoint x: 481, endPoint y: 294, distance: 272.5
click at [481, 294] on textarea "What is your project about? *" at bounding box center [333, 286] width 538 height 75
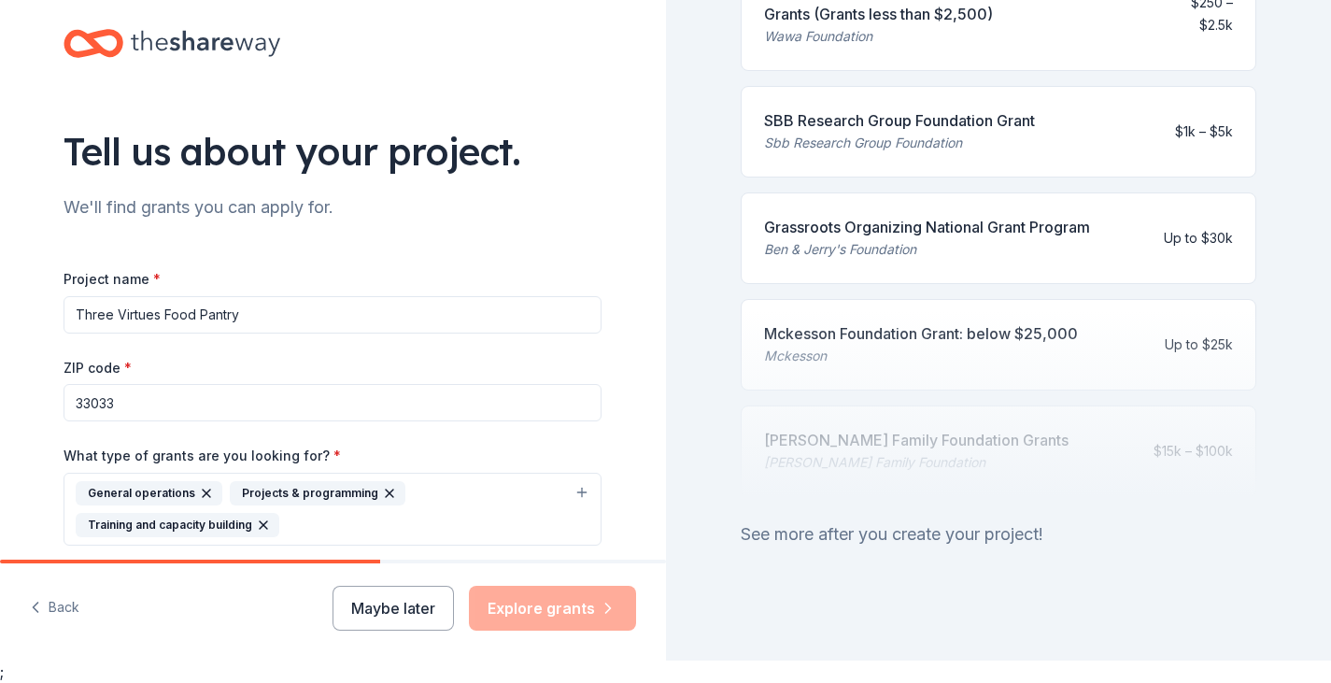
scroll to position [0, 0]
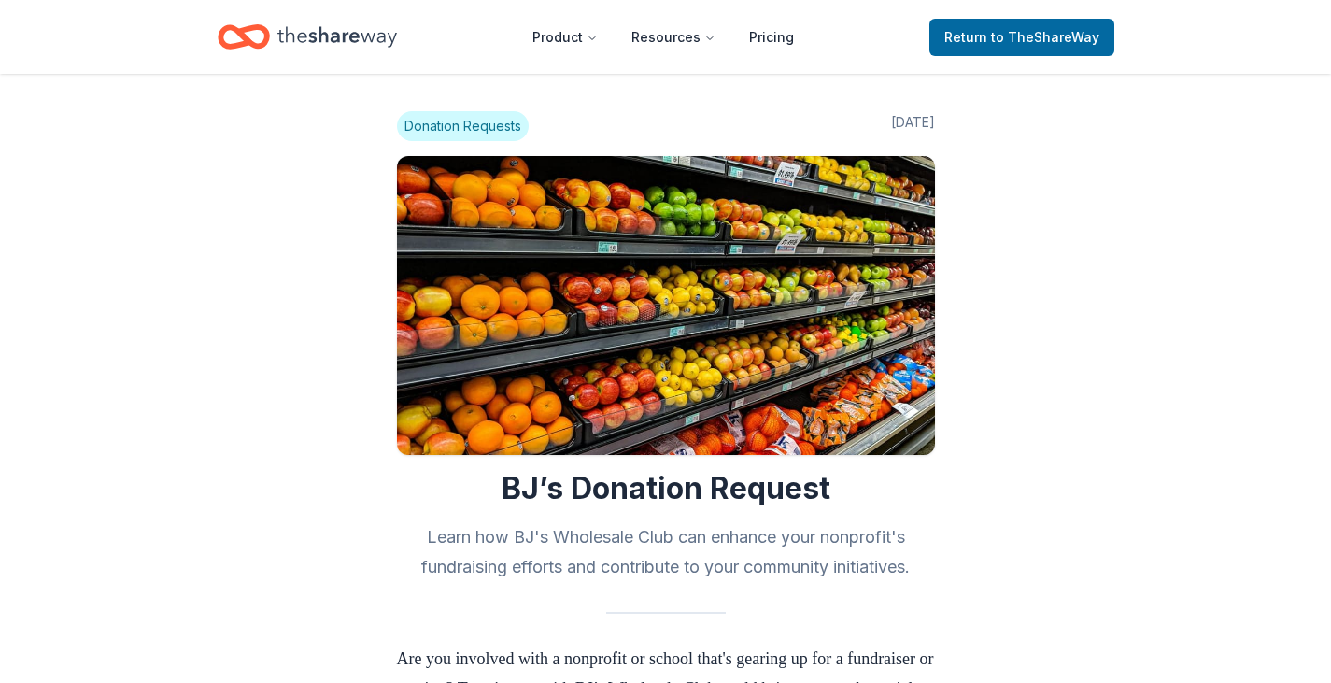
scroll to position [743, 0]
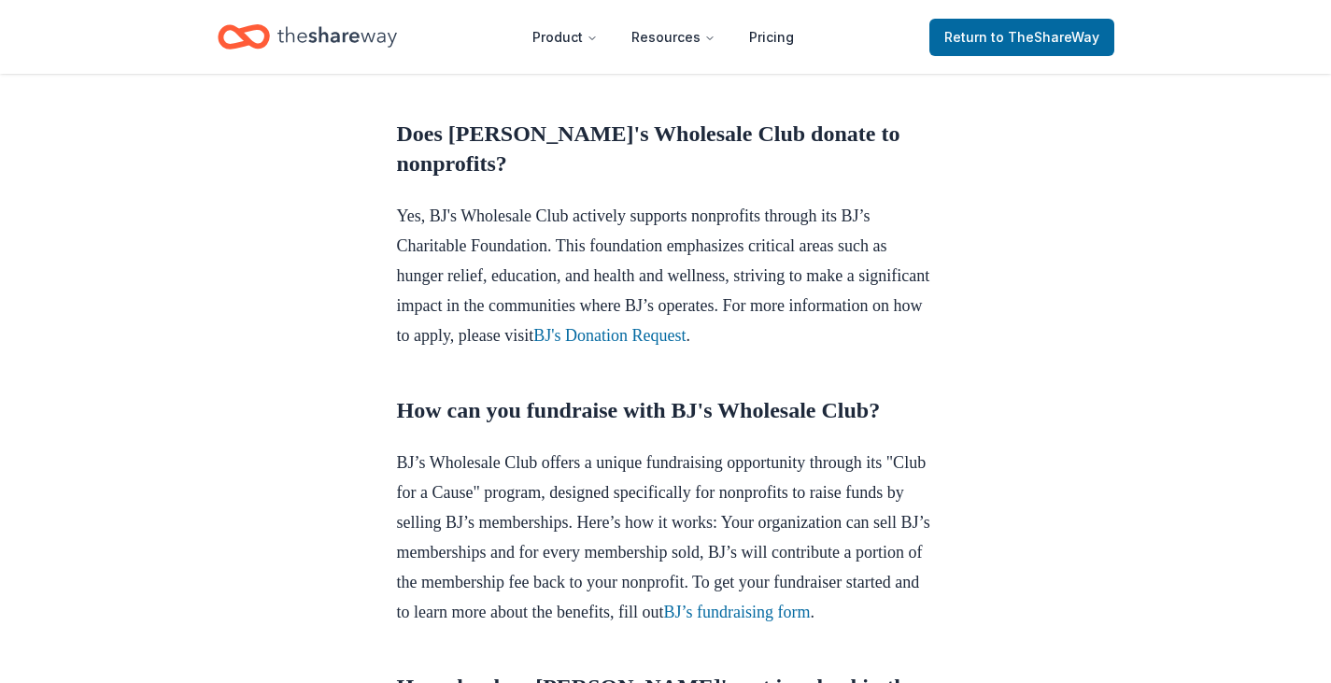
scroll to position [1023, 0]
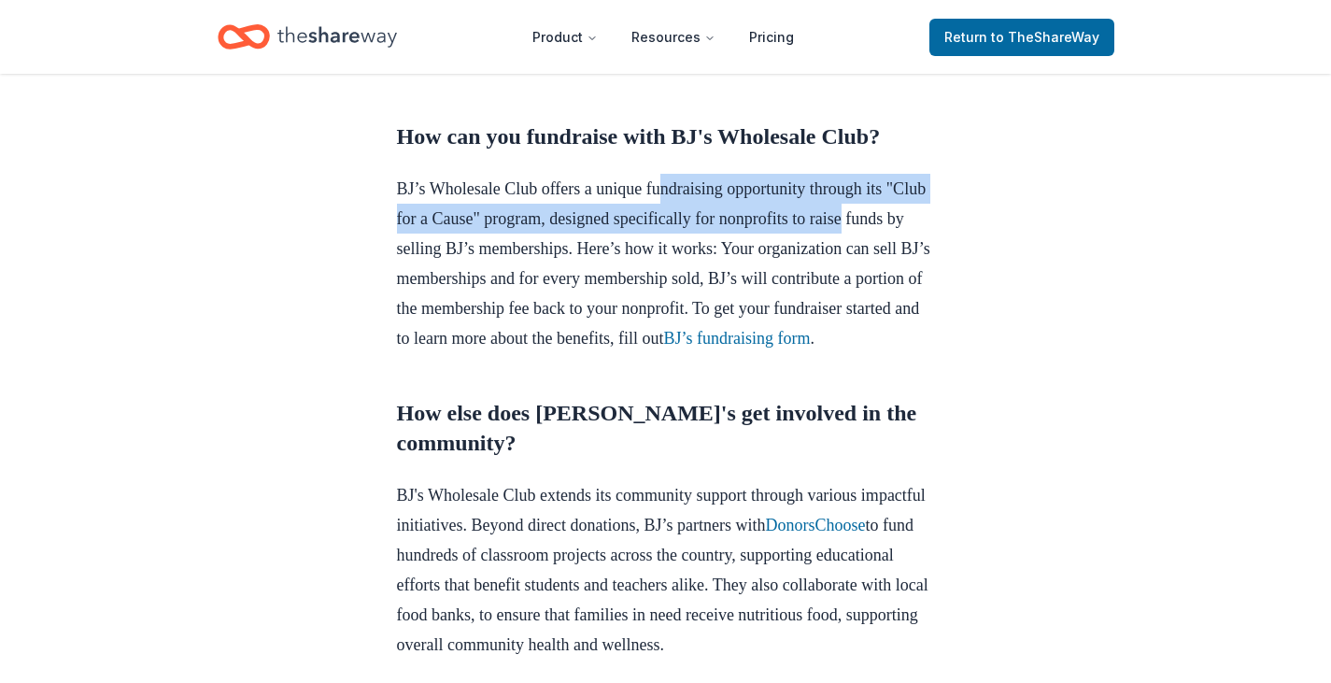
drag, startPoint x: 680, startPoint y: 252, endPoint x: 949, endPoint y: 271, distance: 269.7
click at [949, 271] on div "Donation Requests [DATE] BJ’s Donation Request Learn how BJ's Wholesale Club ca…" at bounding box center [666, 554] width 598 height 3007
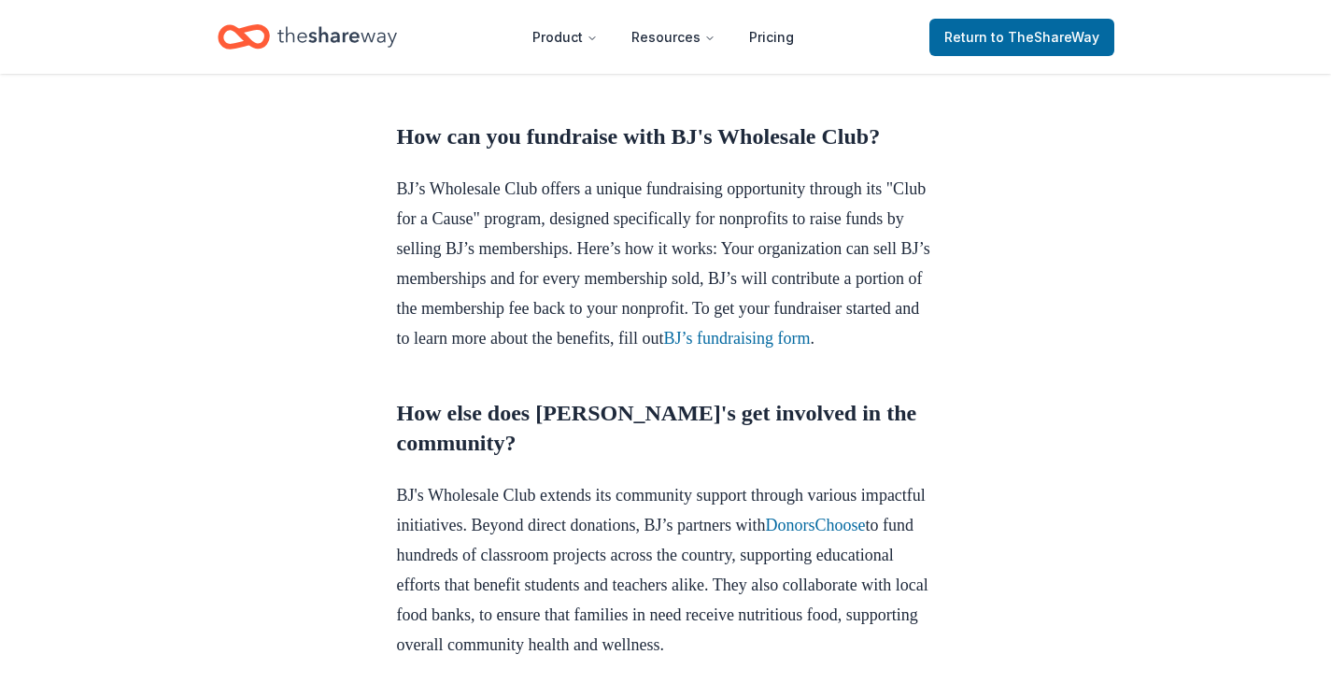
click at [967, 293] on div "Donation Requests [DATE] BJ’s Donation Request Learn how BJ's Wholesale Club ca…" at bounding box center [665, 554] width 1331 height 3007
drag, startPoint x: 669, startPoint y: 284, endPoint x: 917, endPoint y: 292, distance: 247.7
click at [917, 292] on p "BJ’s Wholesale Club offers a unique fundraising opportunity through its "Club f…" at bounding box center [666, 263] width 538 height 179
click at [956, 294] on div "Donation Requests [DATE] BJ’s Donation Request Learn how BJ's Wholesale Club ca…" at bounding box center [666, 554] width 598 height 3007
click at [610, 307] on p "BJ’s Wholesale Club offers a unique fundraising opportunity through its "Club f…" at bounding box center [666, 263] width 538 height 179
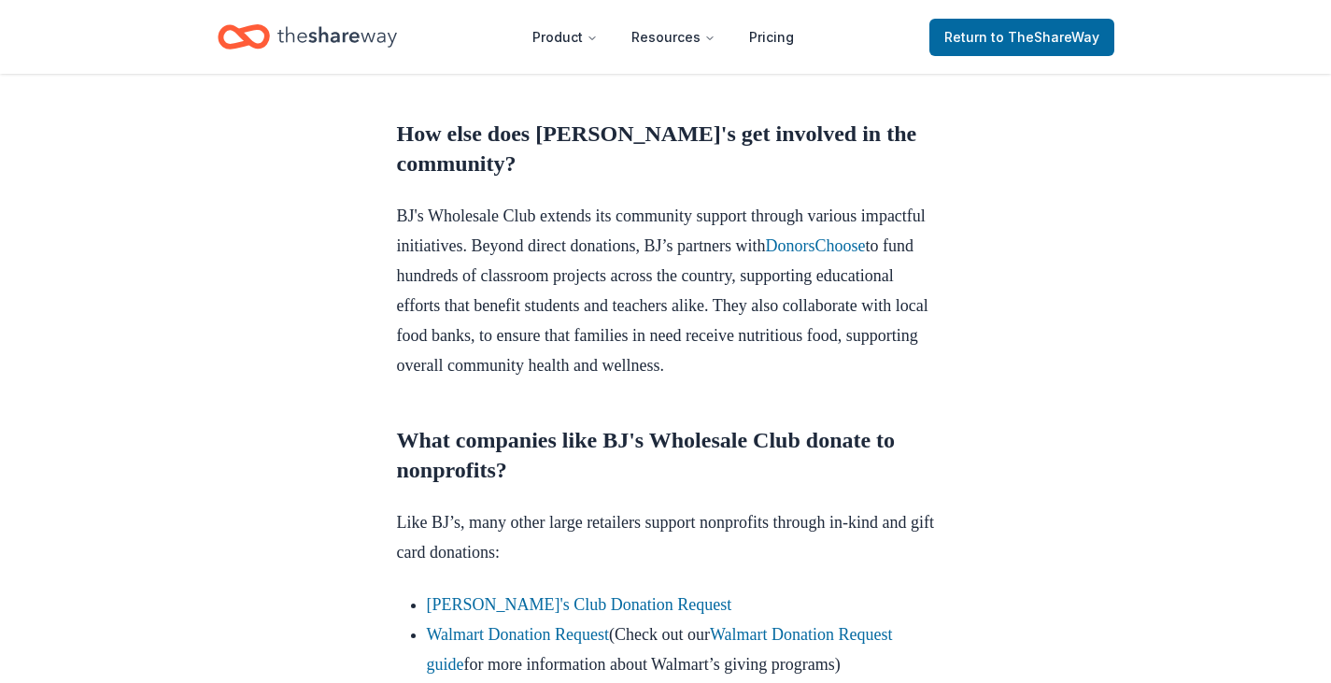
scroll to position [1303, 0]
drag, startPoint x: 666, startPoint y: 215, endPoint x: 834, endPoint y: 234, distance: 169.2
click at [834, 178] on h2 "How else does [PERSON_NAME]'s get involved in the community?" at bounding box center [666, 148] width 538 height 60
drag, startPoint x: 541, startPoint y: 305, endPoint x: 782, endPoint y: 315, distance: 241.3
click at [782, 315] on p "BJ's Wholesale Club extends its community support through various impactful ini…" at bounding box center [666, 289] width 538 height 179
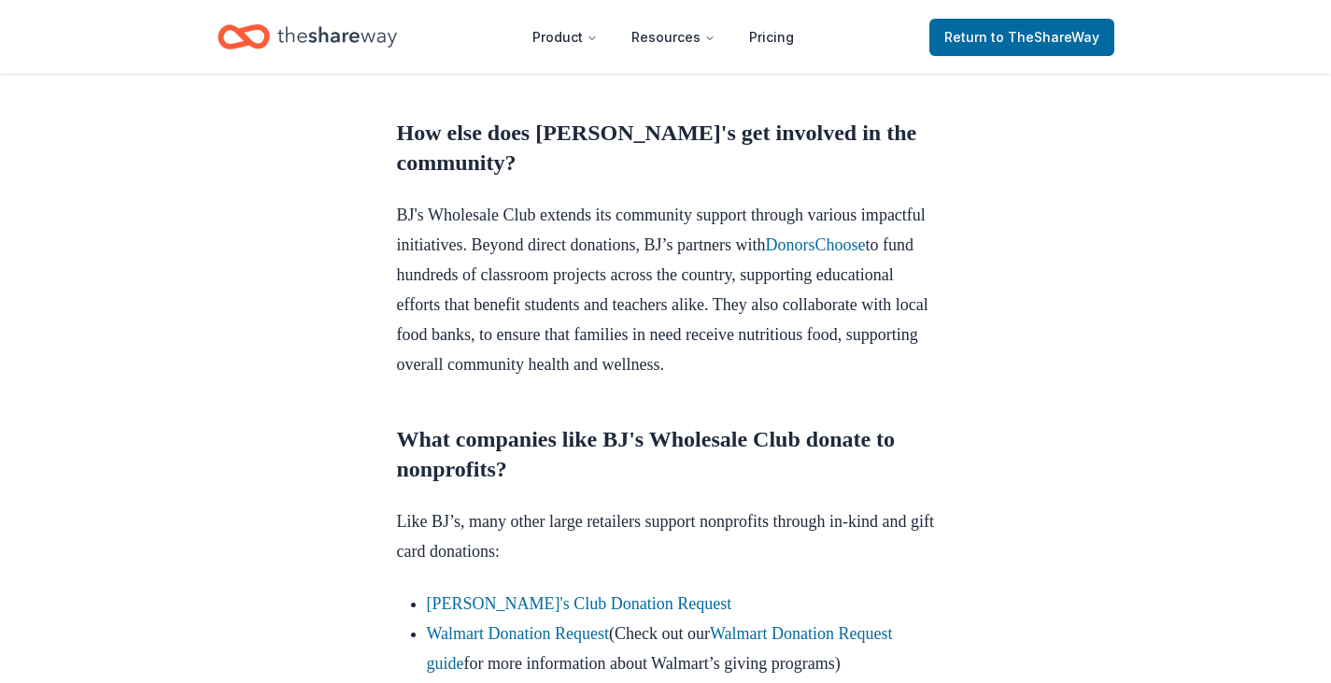
click at [983, 334] on div "Donation Requests [DATE] BJ’s Donation Request Learn how BJ's Wholesale Club ca…" at bounding box center [665, 273] width 1331 height 3007
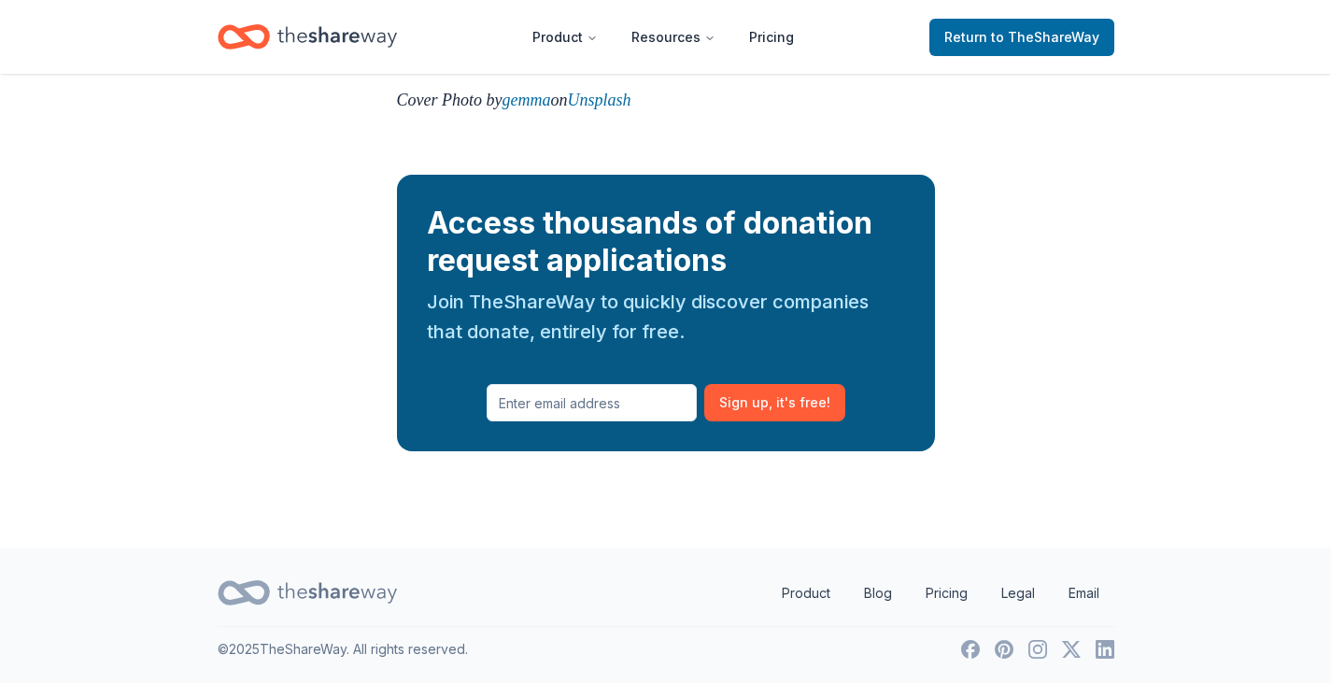
scroll to position [2705, 0]
click at [652, 300] on div "Join TheShareWay to quickly discover companies that donate, entirely for free." at bounding box center [666, 317] width 478 height 60
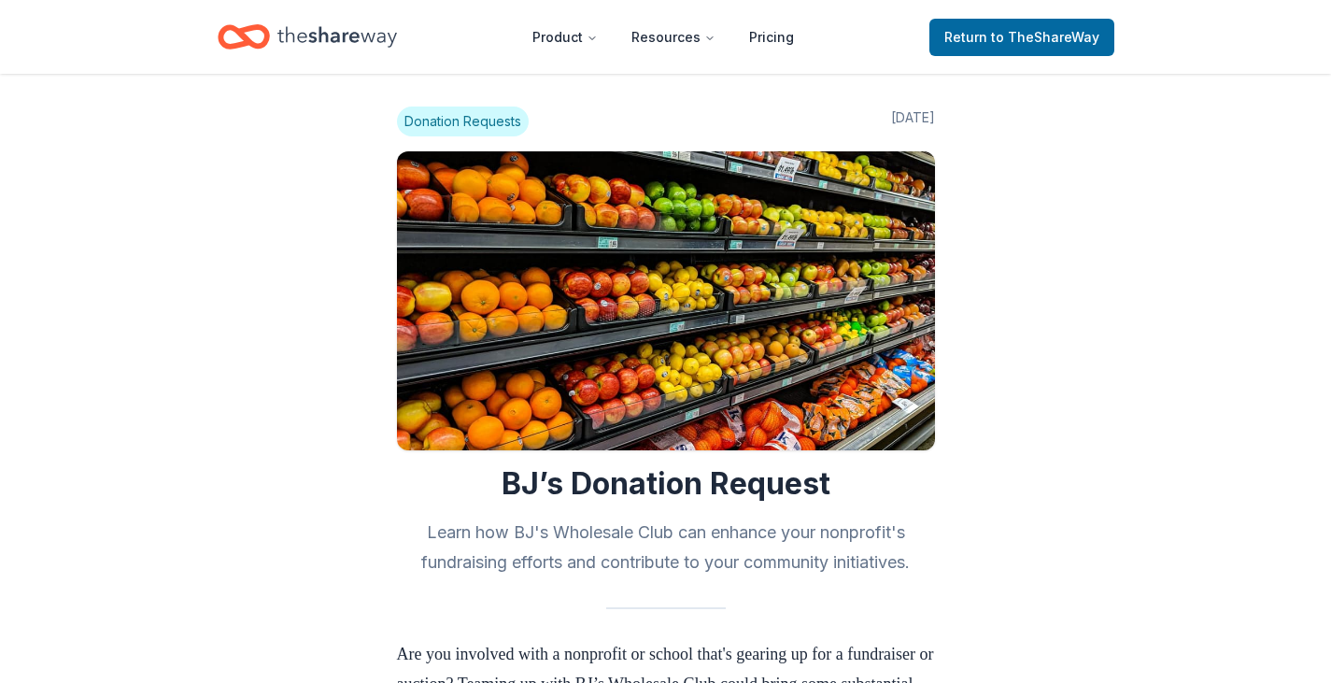
scroll to position [2, 0]
